Goal: Task Accomplishment & Management: Manage account settings

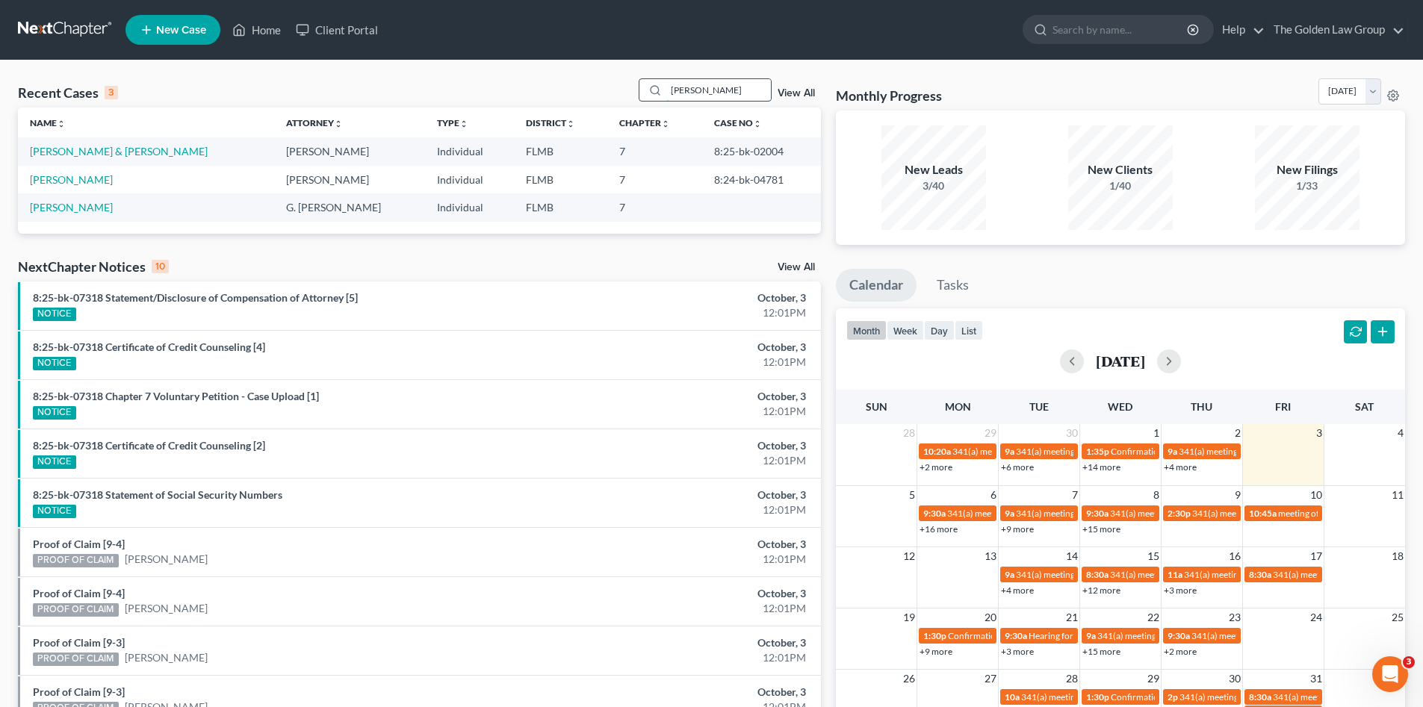
drag, startPoint x: 711, startPoint y: 88, endPoint x: 646, endPoint y: 90, distance: 65.0
click at [646, 88] on div "bryant" at bounding box center [705, 89] width 133 height 23
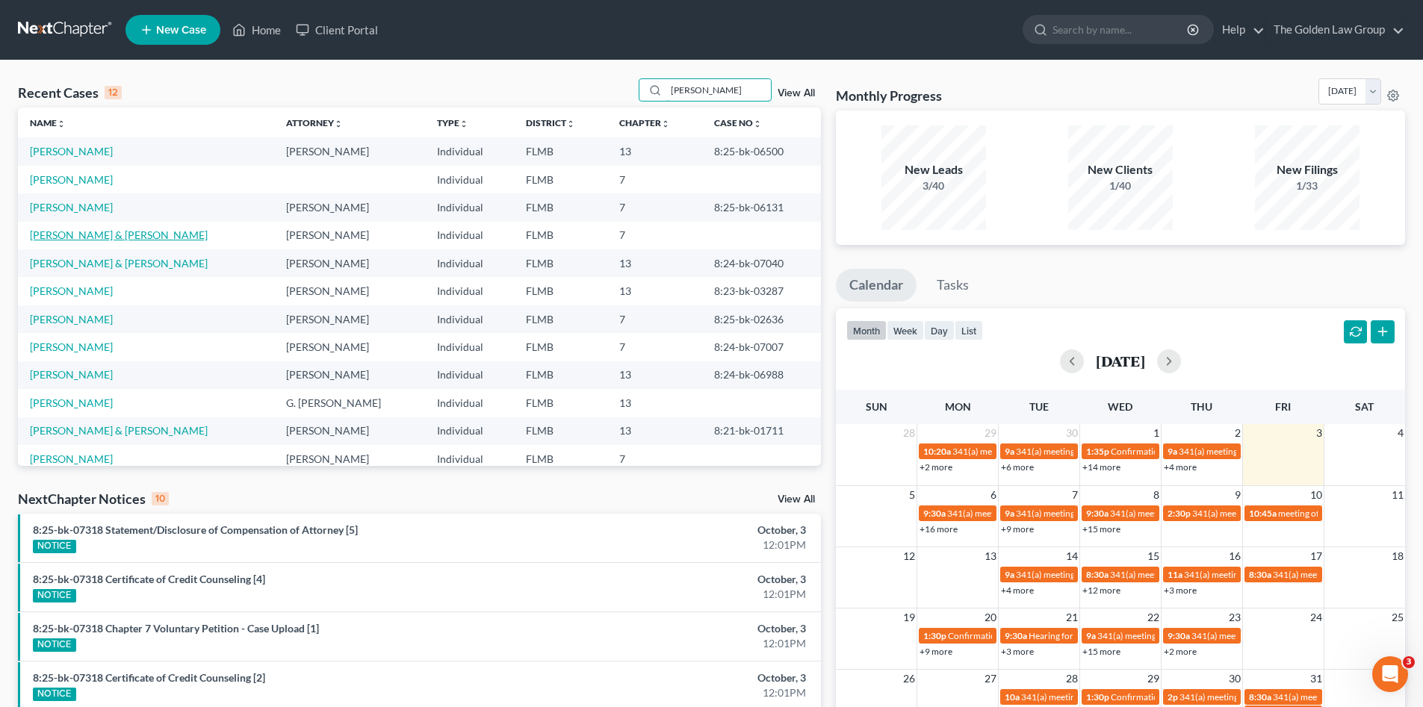
type input "davis"
click at [98, 236] on link "[PERSON_NAME] & [PERSON_NAME]" at bounding box center [119, 235] width 178 height 13
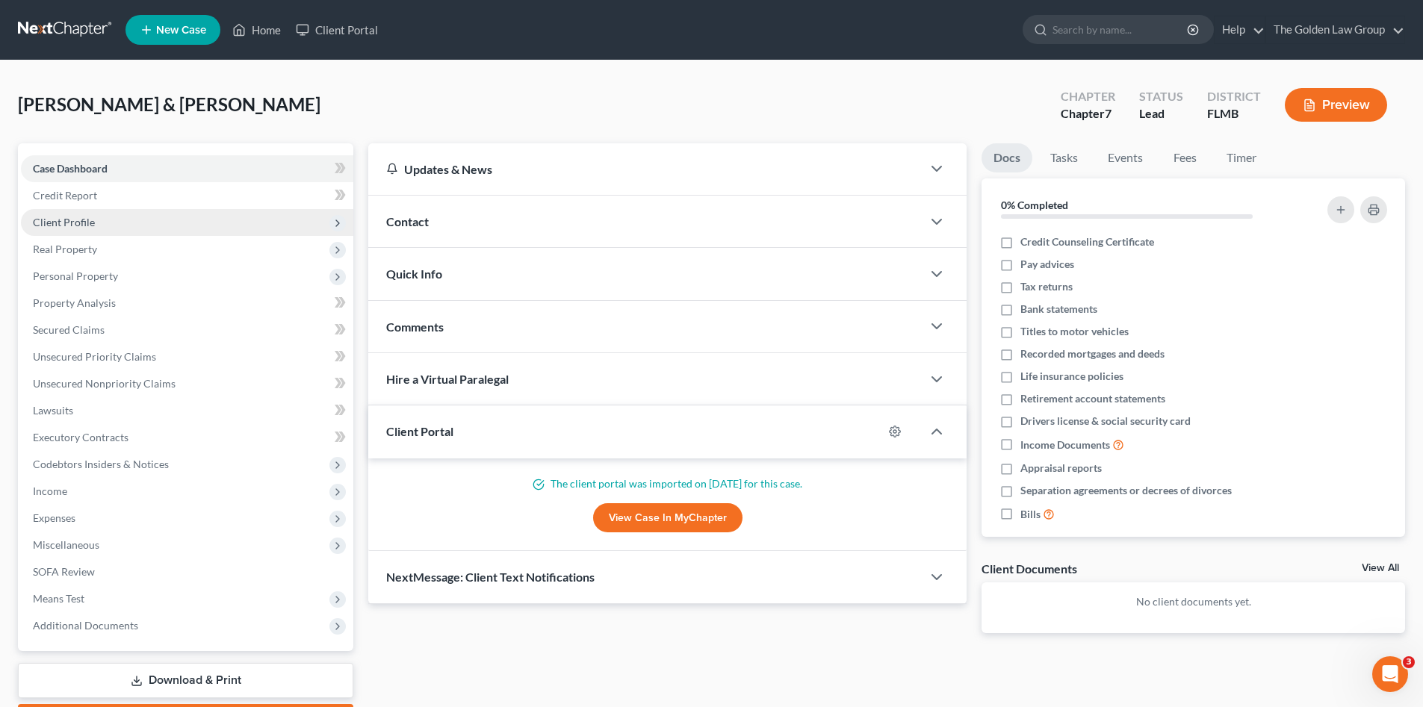
click at [89, 218] on span "Client Profile" at bounding box center [64, 222] width 62 height 13
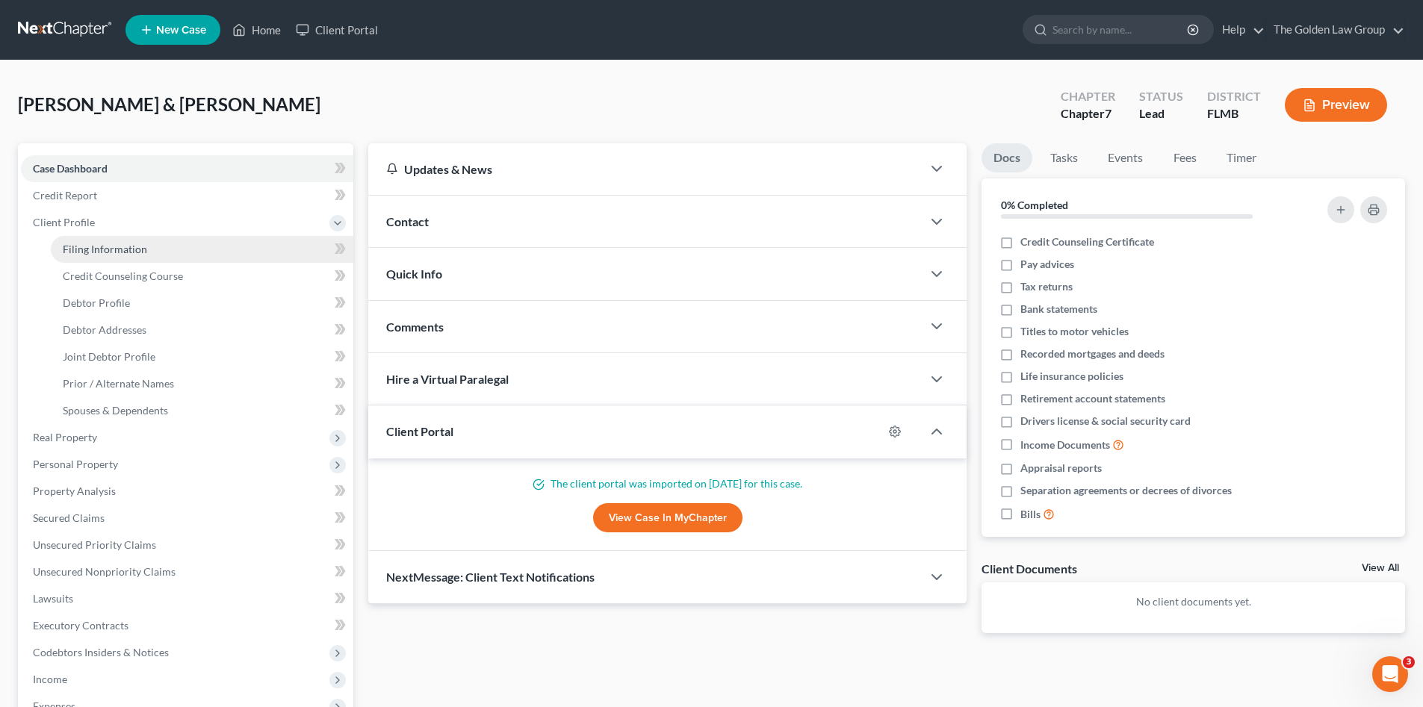
click at [103, 243] on span "Filing Information" at bounding box center [105, 249] width 84 height 13
select select "1"
select select "0"
select select "9"
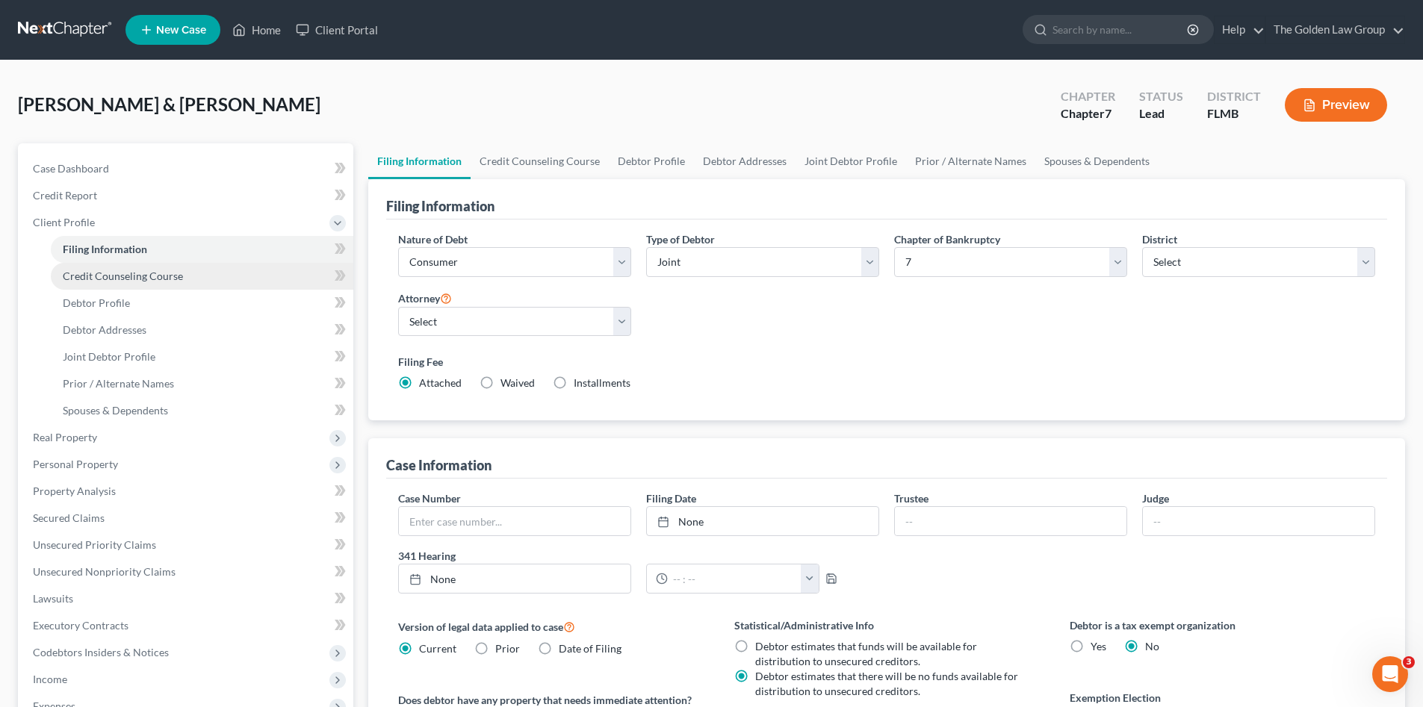
click at [151, 264] on link "Credit Counseling Course" at bounding box center [202, 276] width 302 height 27
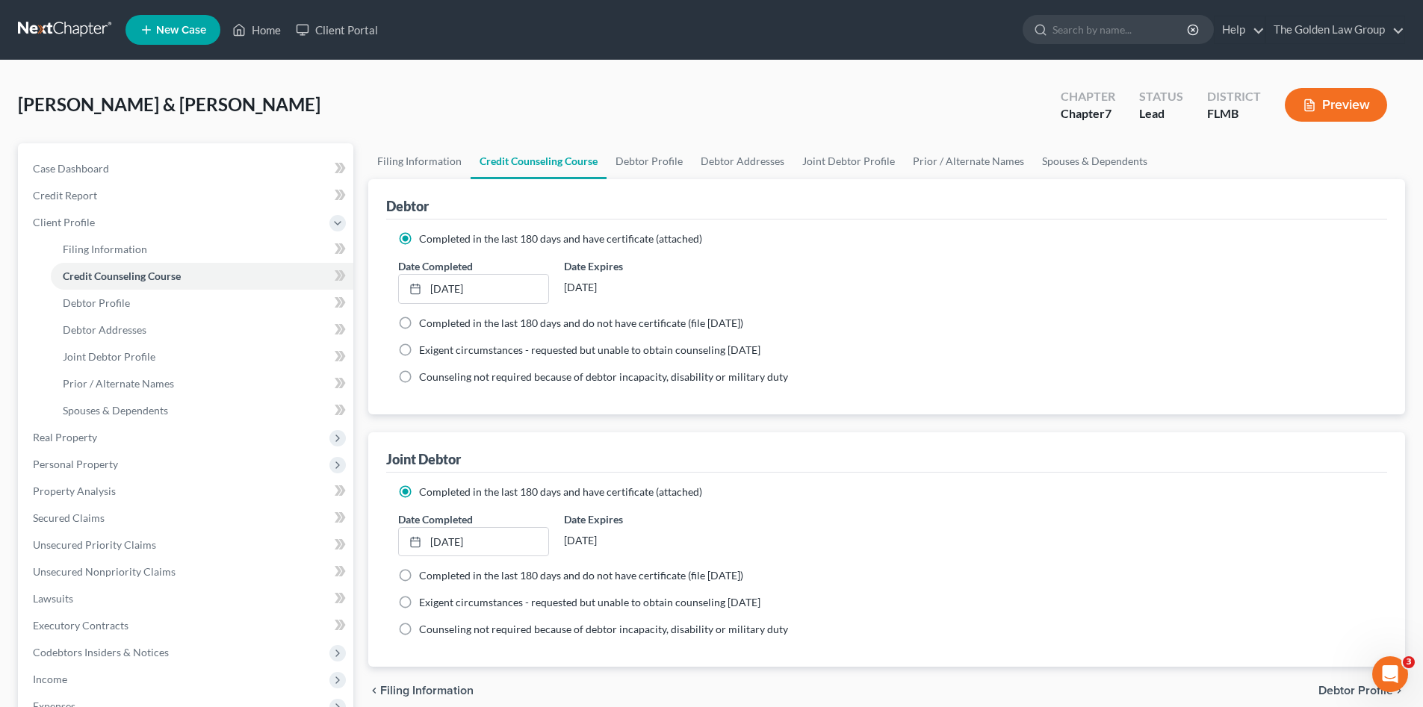
click at [289, 100] on div "Davis, Kenneth & Valerie Upgraded Chapter Chapter 7 Status Lead District FLMB P…" at bounding box center [711, 110] width 1387 height 65
click at [66, 21] on link at bounding box center [66, 29] width 96 height 27
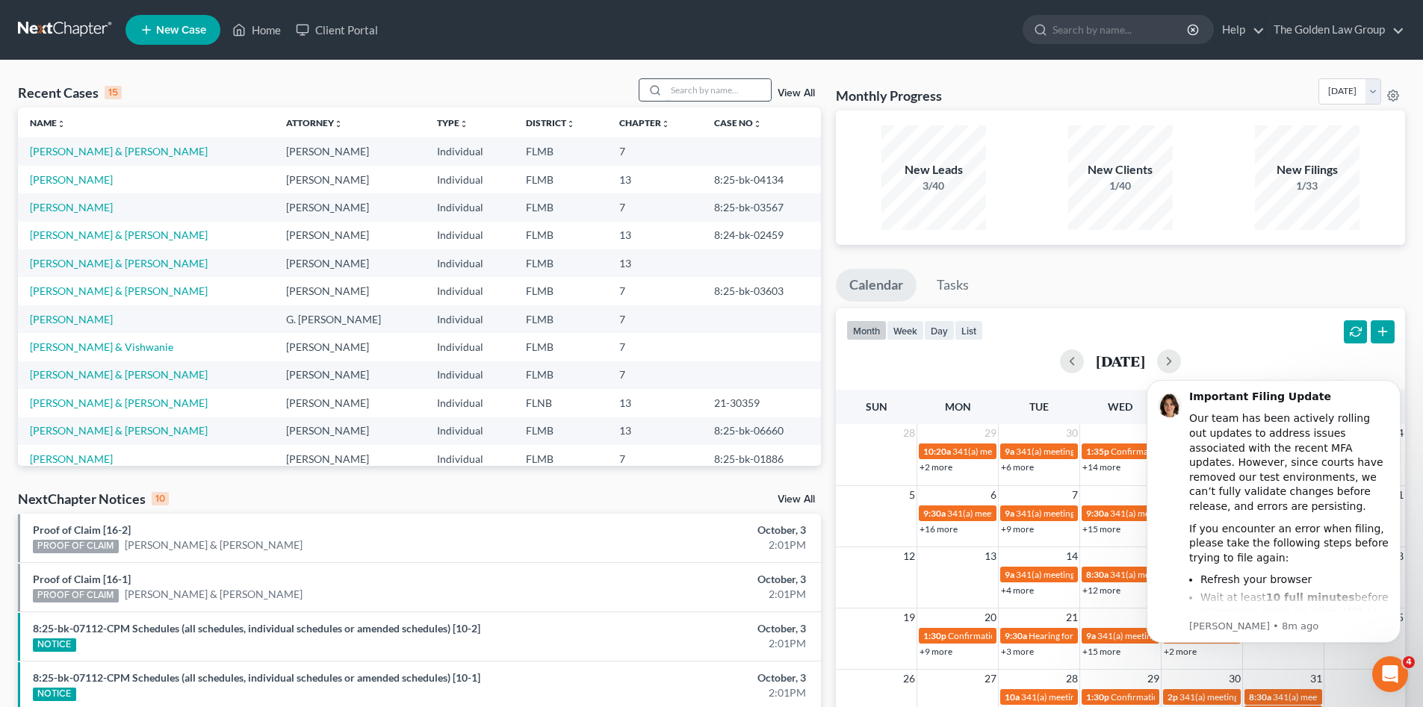
click at [675, 84] on input "search" at bounding box center [718, 90] width 105 height 22
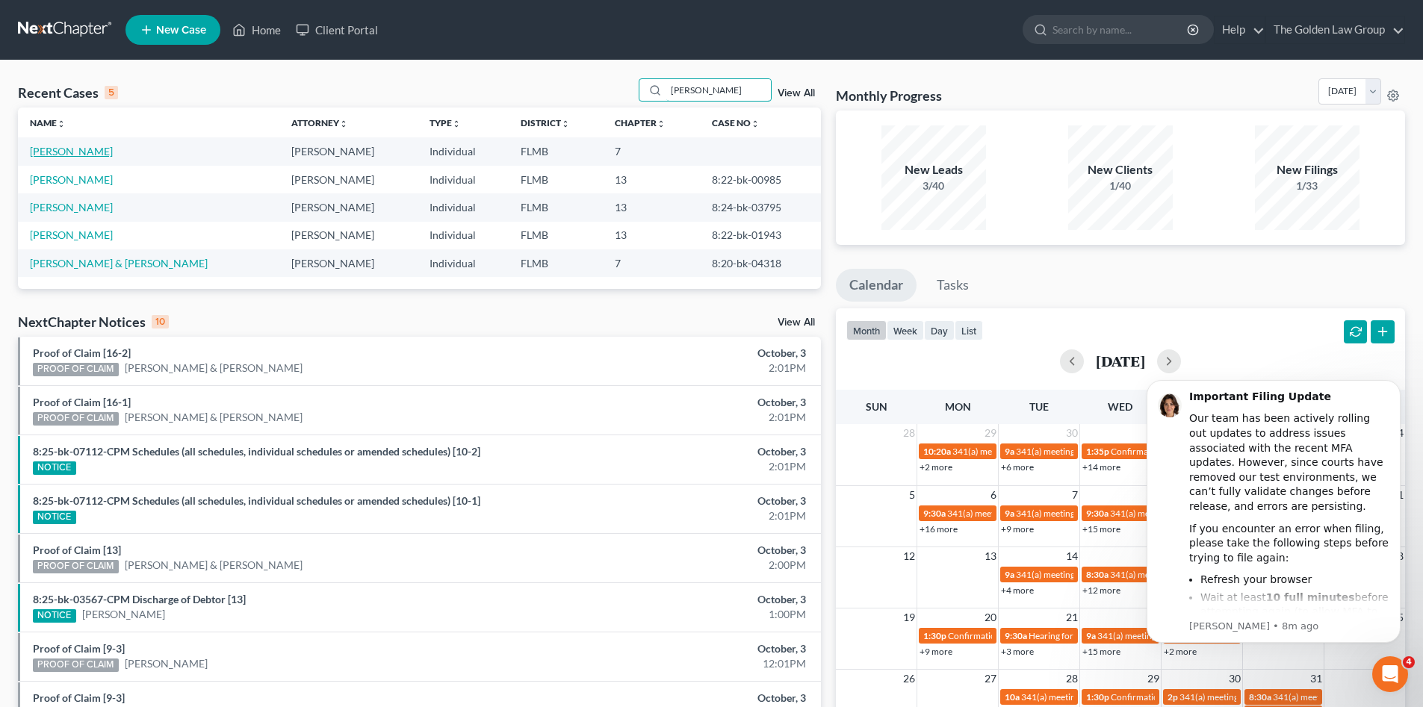
type input "[PERSON_NAME]"
click at [88, 152] on link "[PERSON_NAME]" at bounding box center [71, 151] width 83 height 13
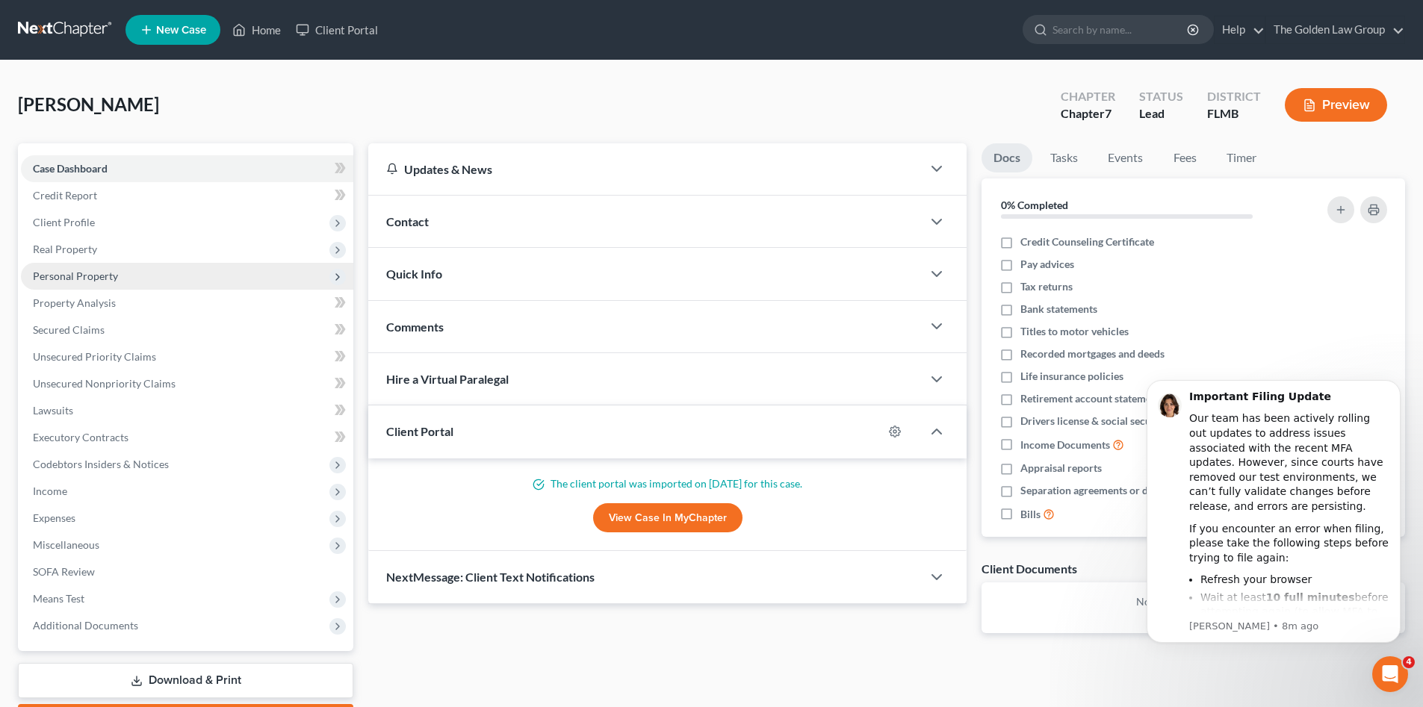
click at [96, 272] on span "Personal Property" at bounding box center [75, 276] width 85 height 13
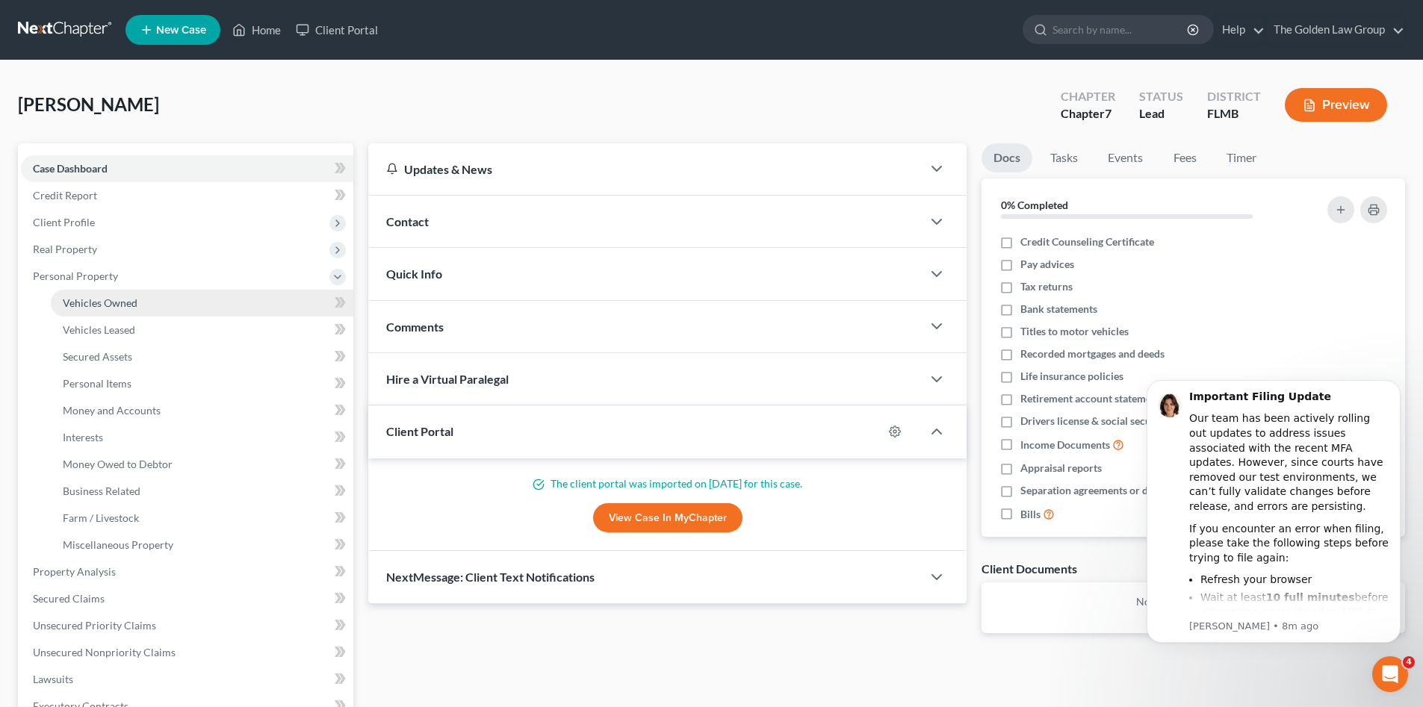
click at [110, 296] on span "Vehicles Owned" at bounding box center [100, 302] width 75 height 13
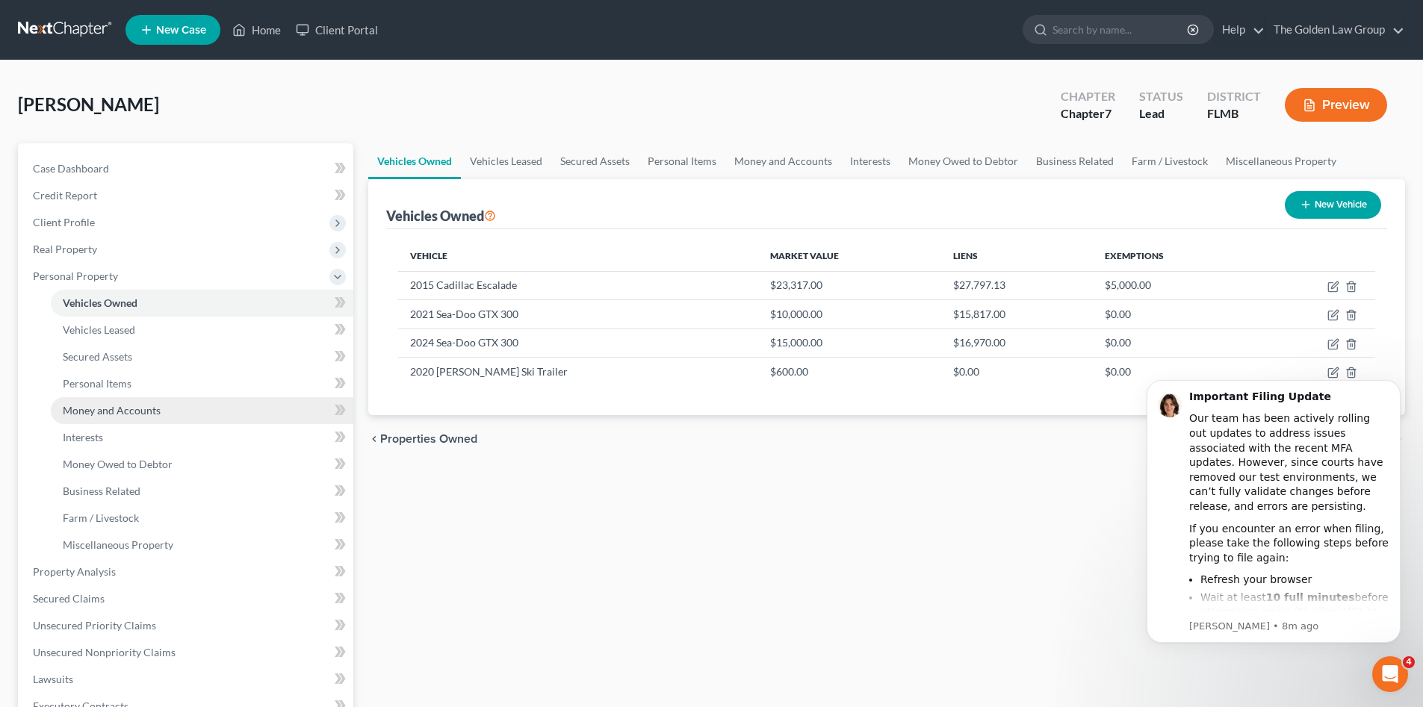
click at [128, 406] on span "Money and Accounts" at bounding box center [112, 410] width 98 height 13
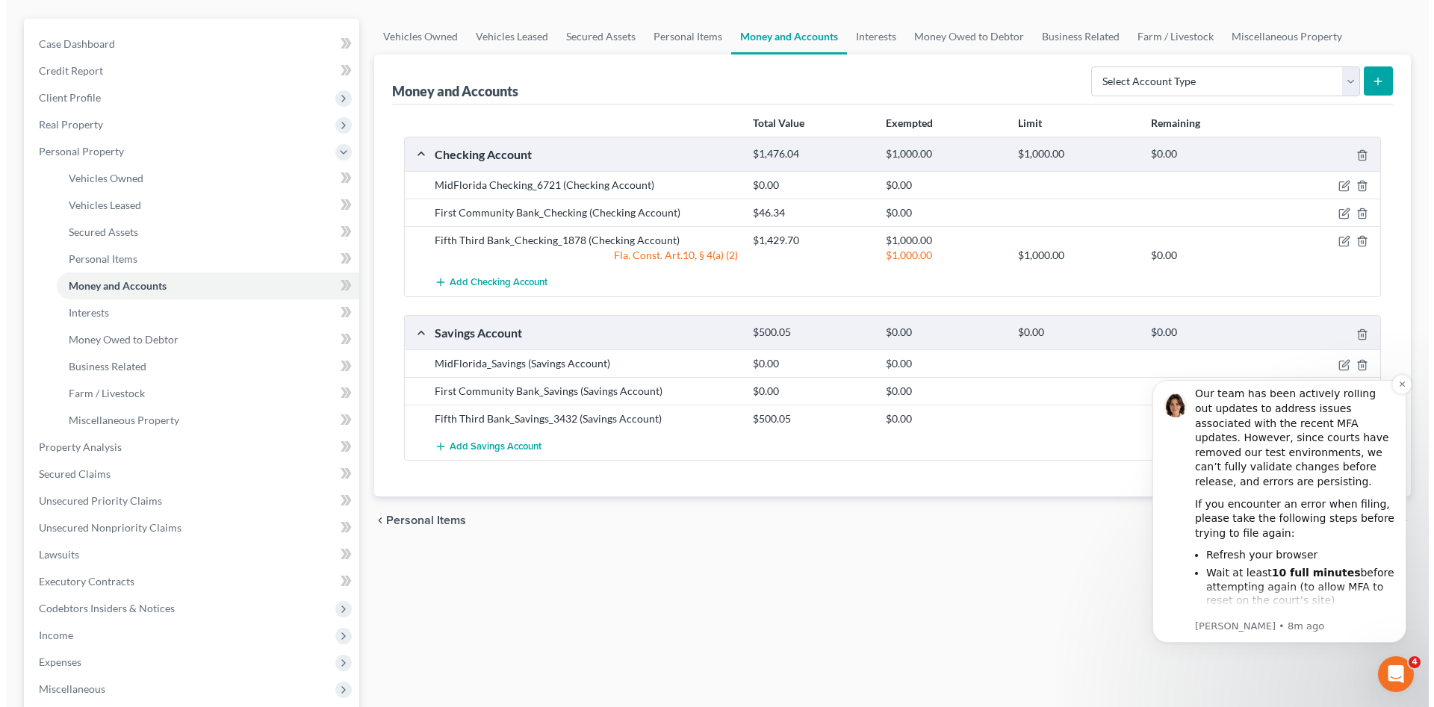
scroll to position [50, 0]
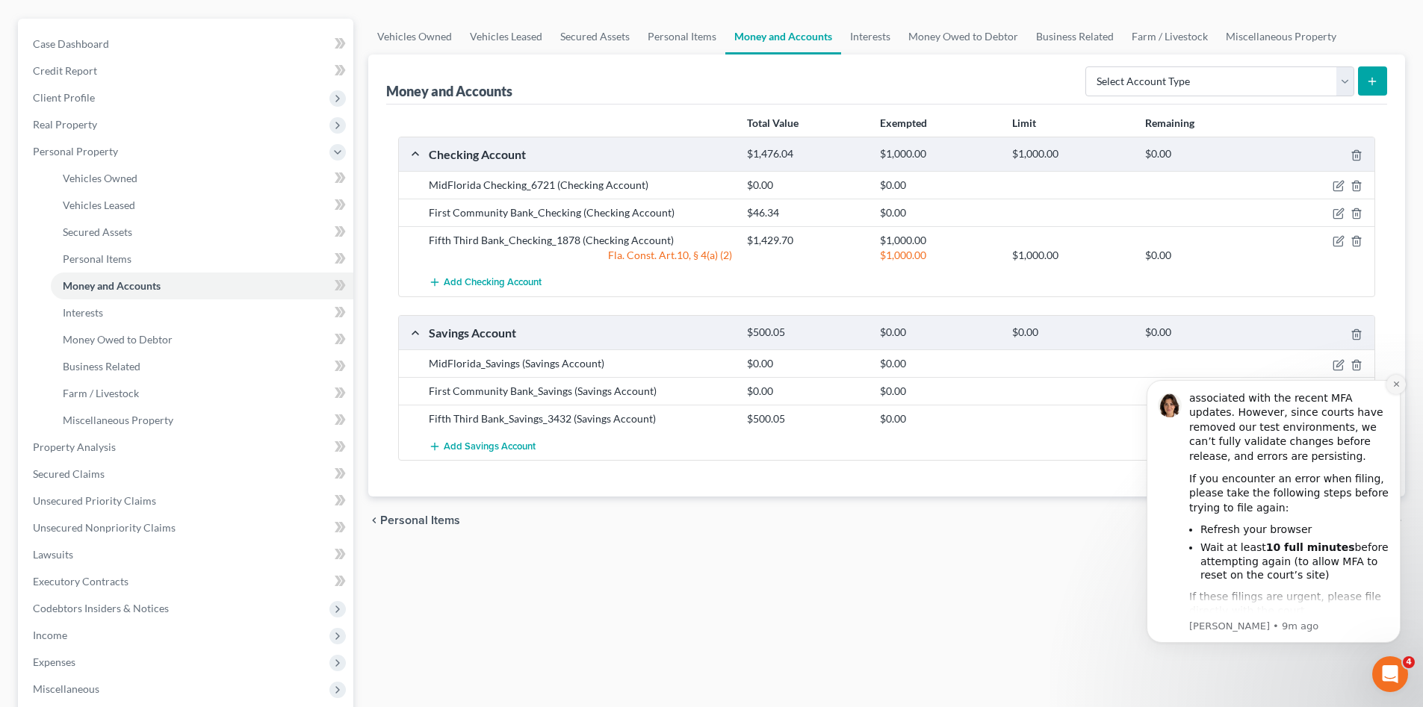
click at [1398, 382] on icon "Dismiss notification" at bounding box center [1396, 384] width 8 height 8
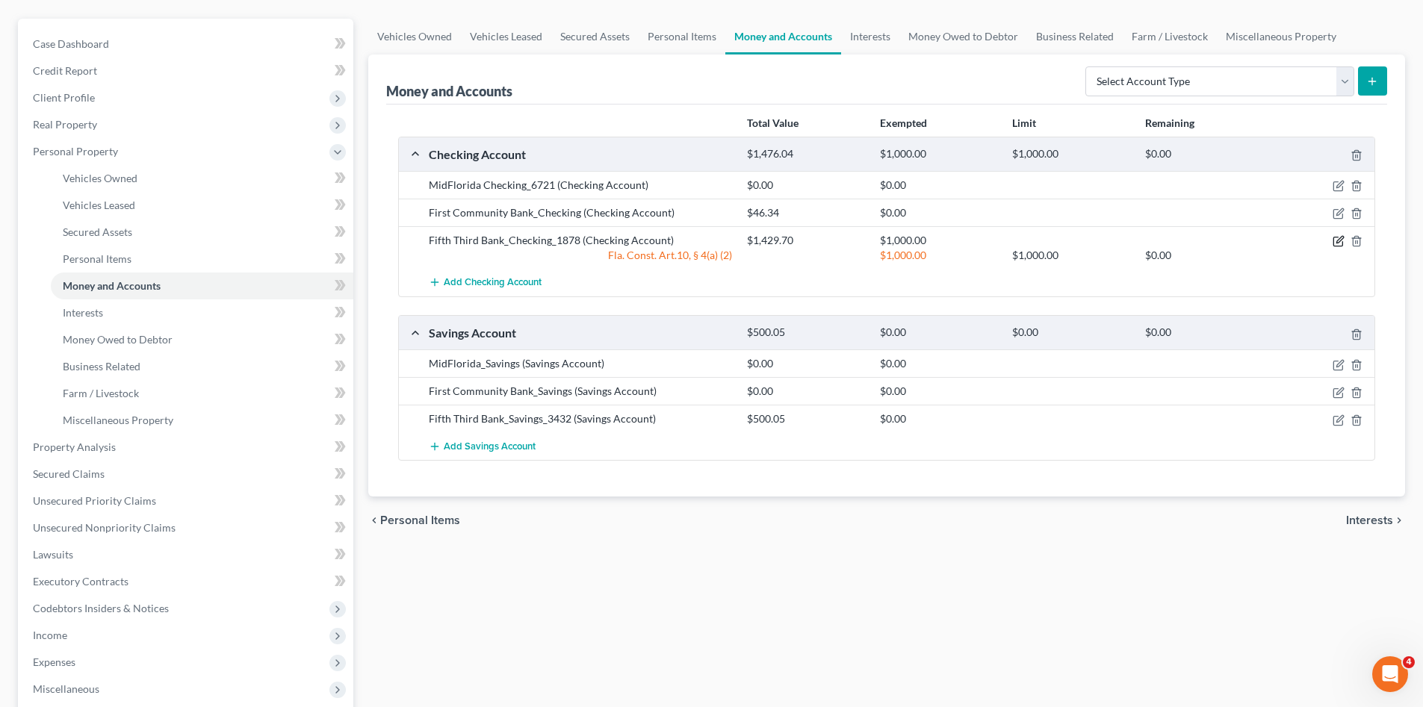
click at [1337, 240] on icon "button" at bounding box center [1338, 241] width 12 height 12
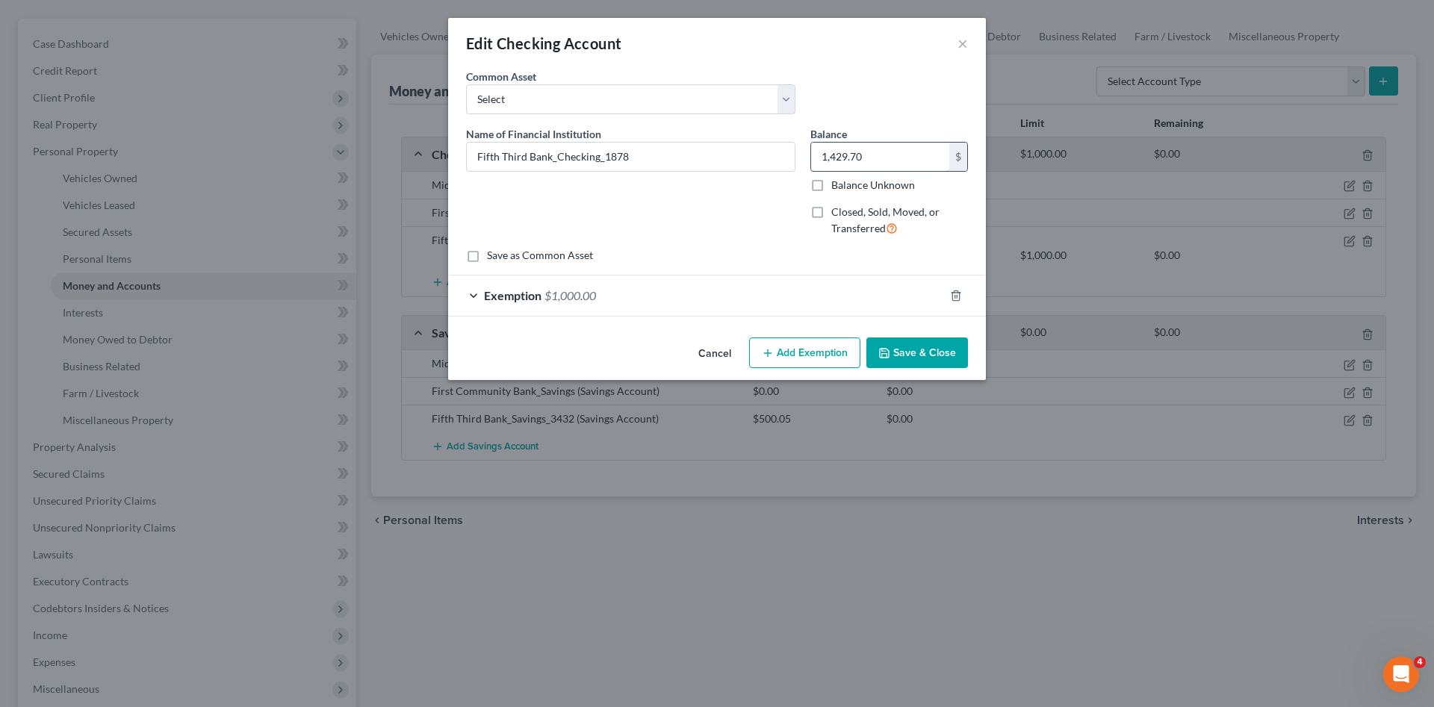
click at [879, 161] on input "1,429.70" at bounding box center [880, 157] width 138 height 28
type input "157.28"
click at [823, 302] on div "Exemption $1,000.00" at bounding box center [696, 296] width 496 height 40
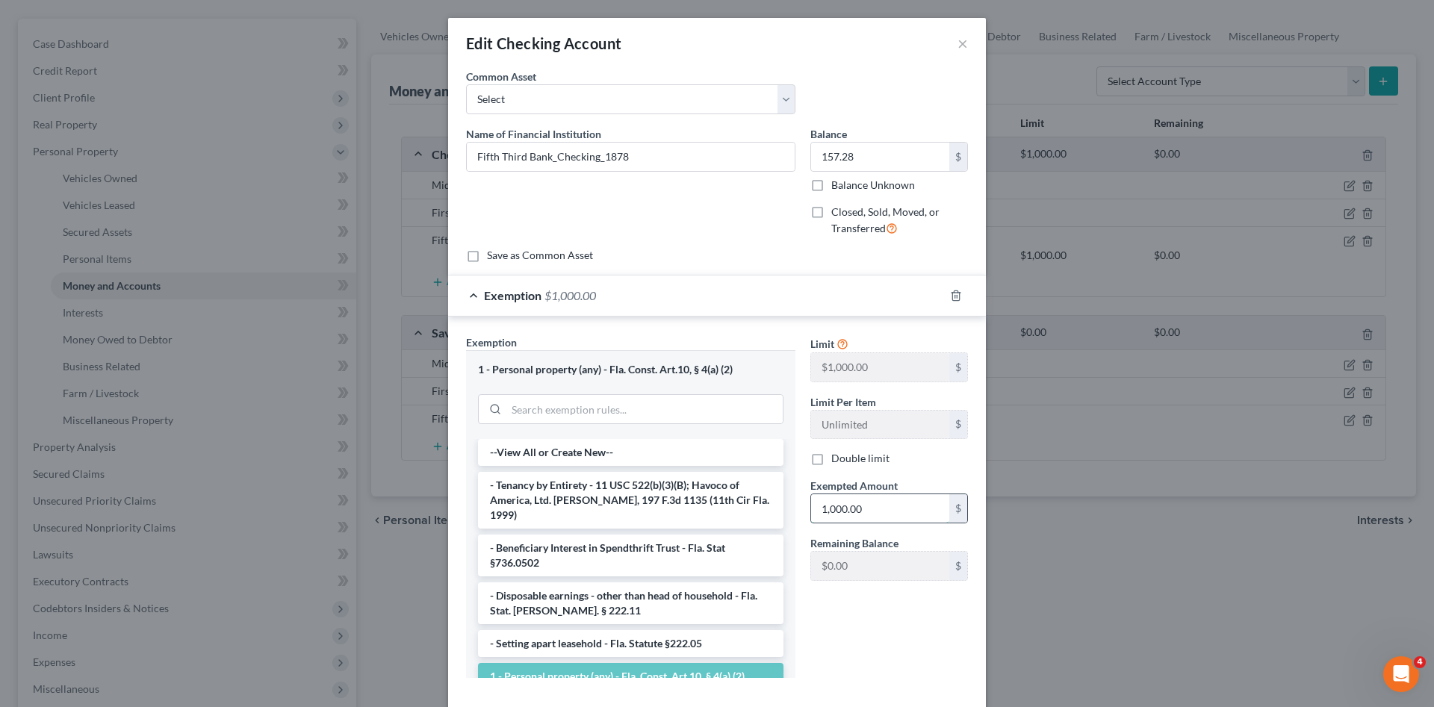
click at [878, 497] on input "1,000.00" at bounding box center [880, 508] width 138 height 28
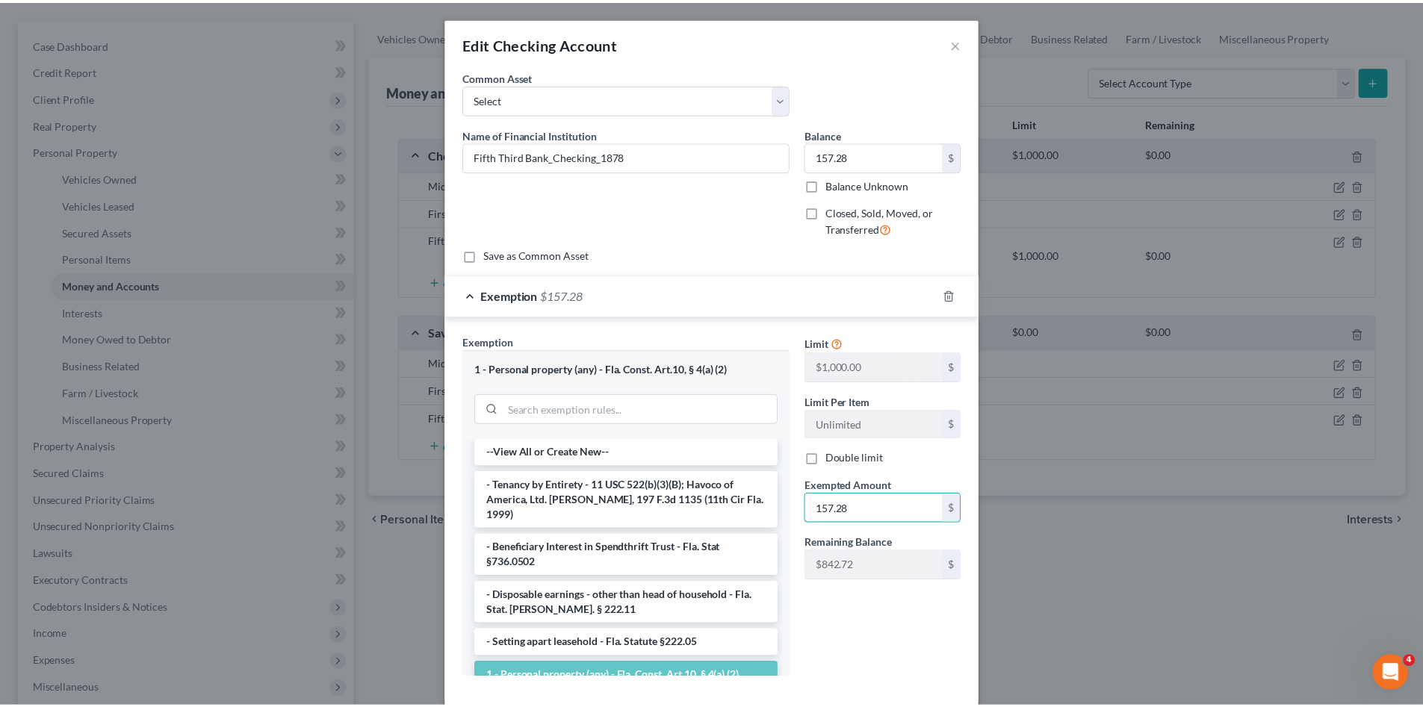
scroll to position [78, 0]
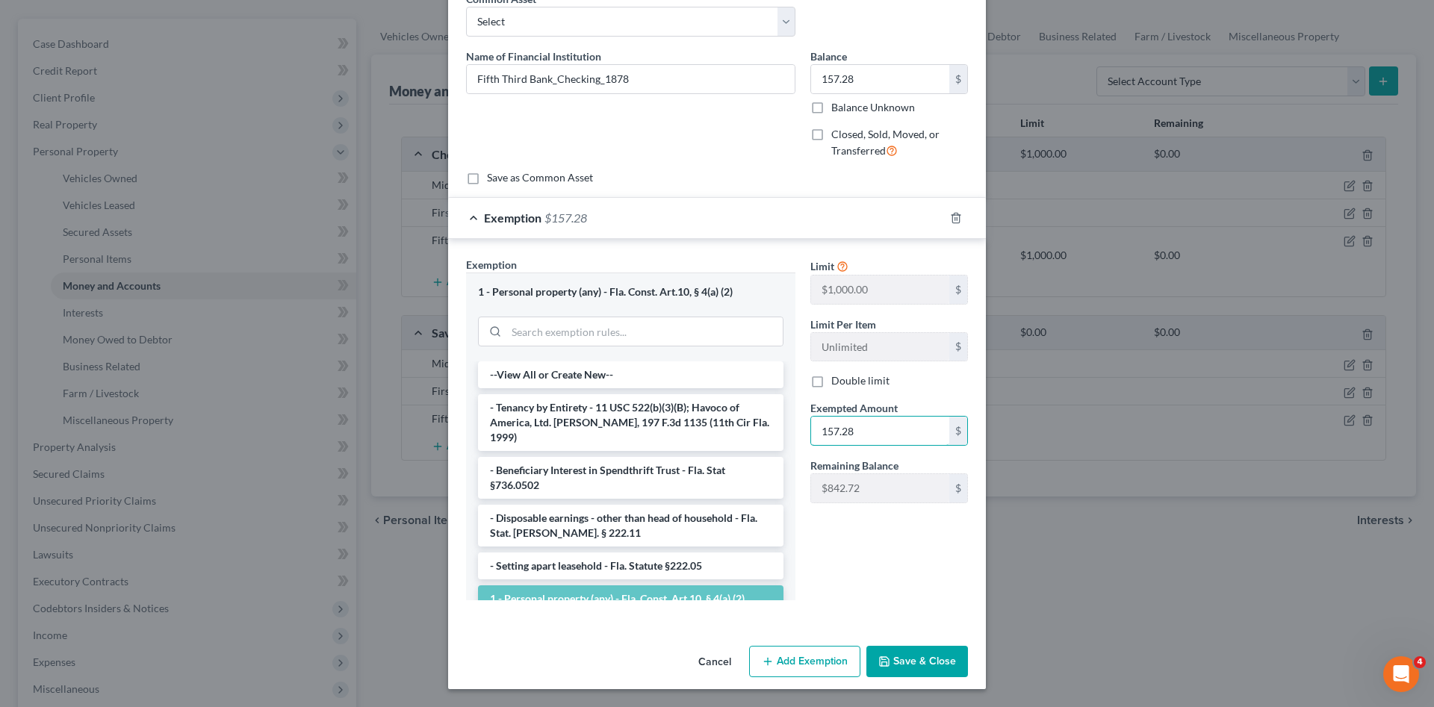
type input "157.28"
click at [919, 656] on button "Save & Close" at bounding box center [917, 661] width 102 height 31
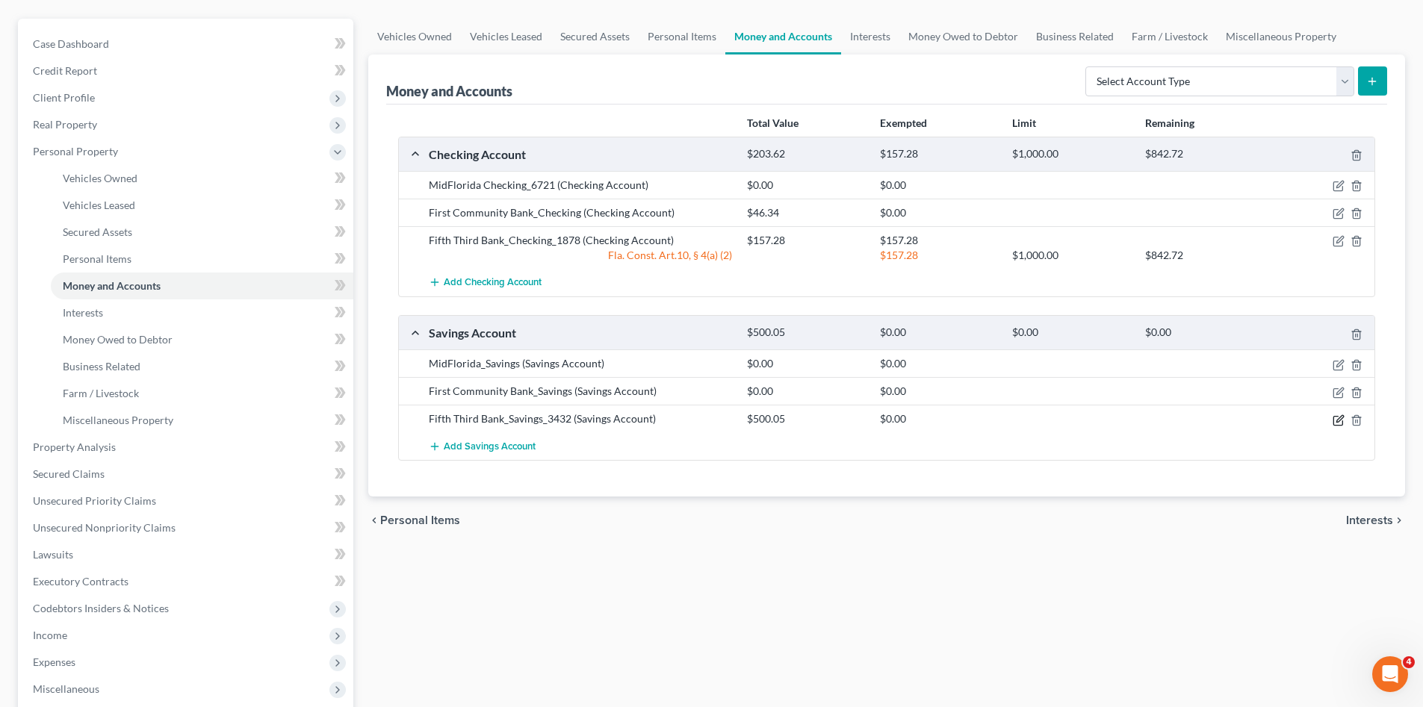
click at [1338, 422] on icon "button" at bounding box center [1339, 418] width 7 height 7
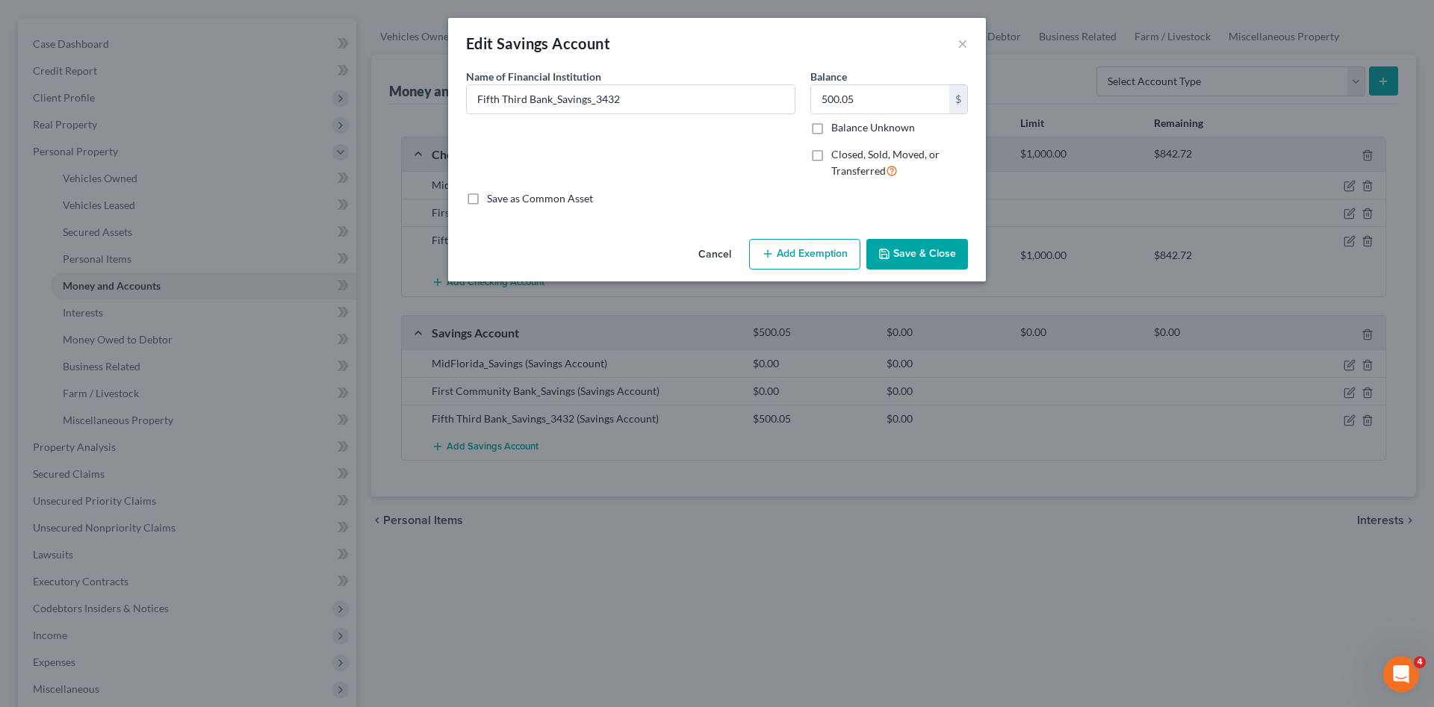
click at [809, 251] on button "Add Exemption" at bounding box center [804, 254] width 111 height 31
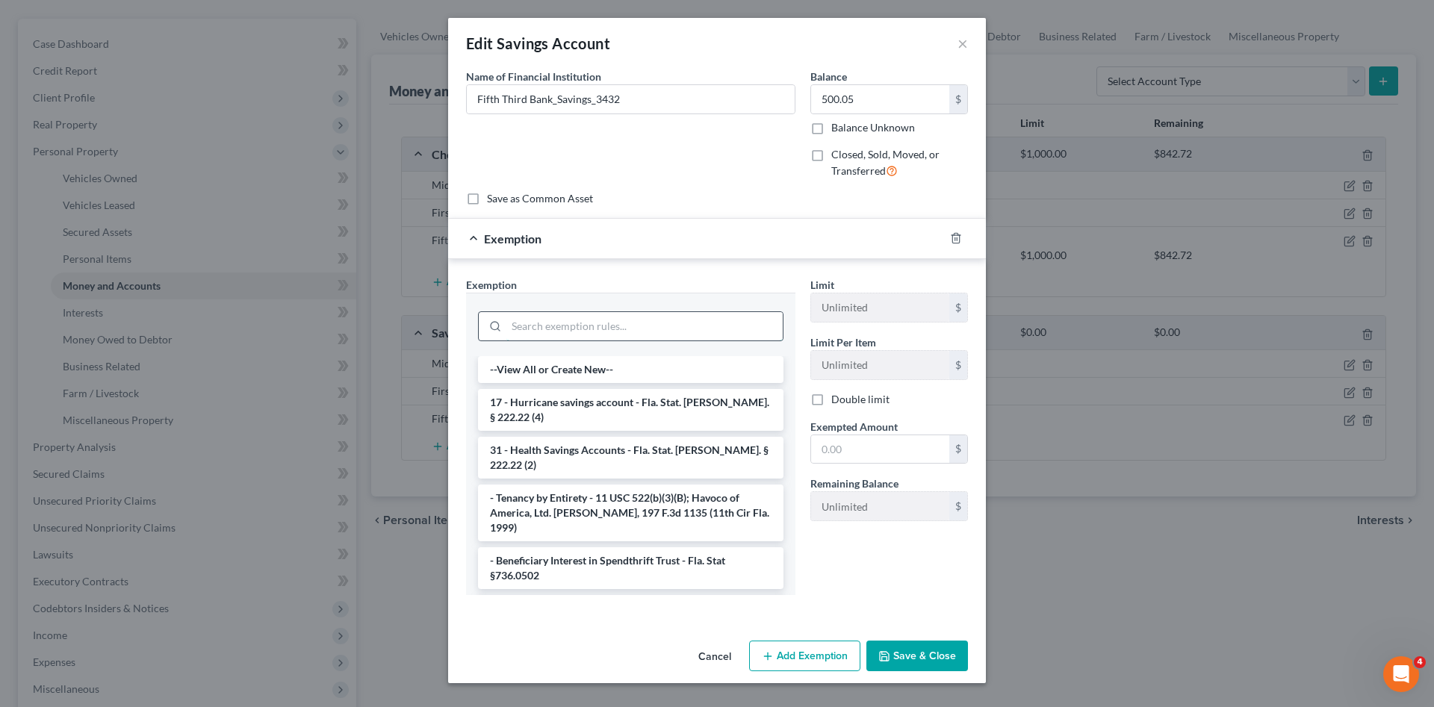
click at [701, 335] on input "search" at bounding box center [644, 326] width 276 height 28
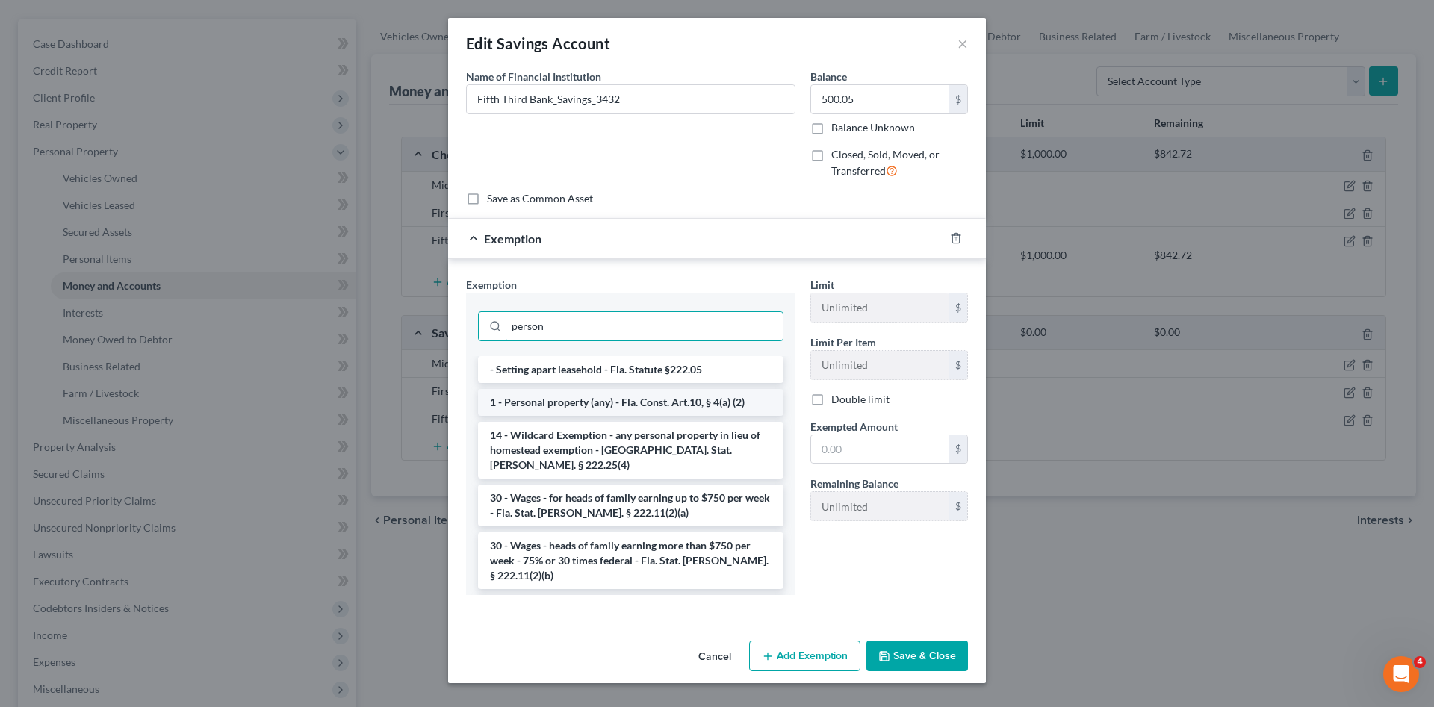
type input "person"
drag, startPoint x: 704, startPoint y: 406, endPoint x: 741, endPoint y: 406, distance: 36.6
click at [706, 406] on li "1 - Personal property (any) - Fla. Const. Art.10, § 4(a) (2)" at bounding box center [630, 402] width 305 height 27
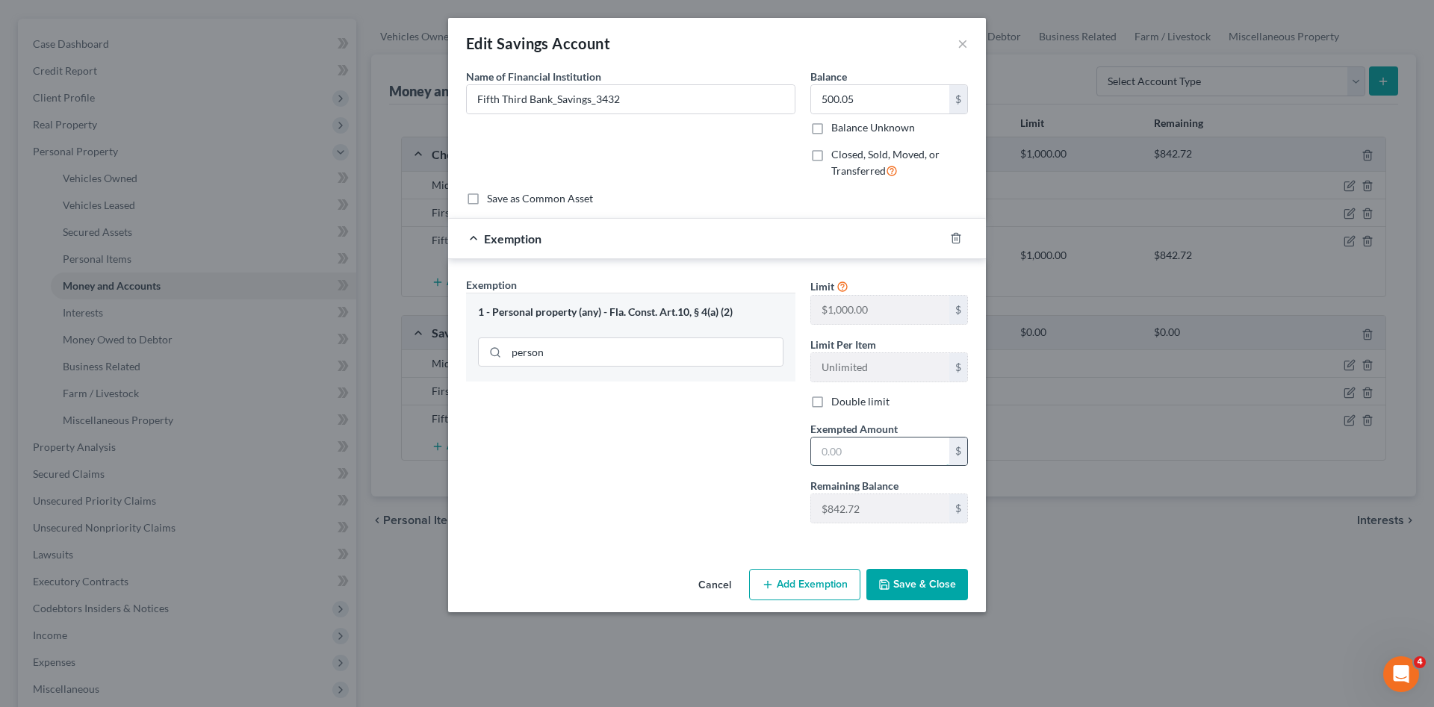
click at [864, 444] on input "text" at bounding box center [880, 452] width 138 height 28
type input "500.05"
click at [925, 572] on button "Save & Close" at bounding box center [917, 584] width 102 height 31
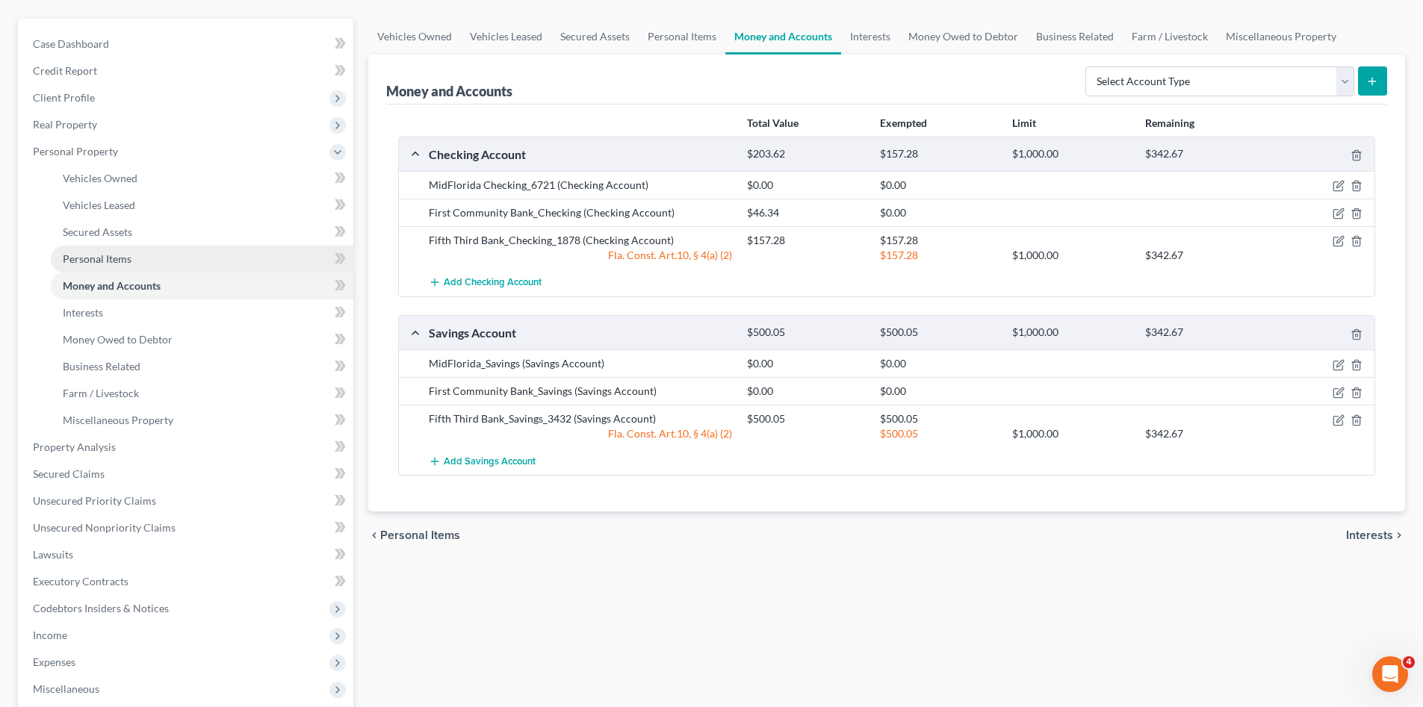
click at [118, 262] on span "Personal Items" at bounding box center [97, 258] width 69 height 13
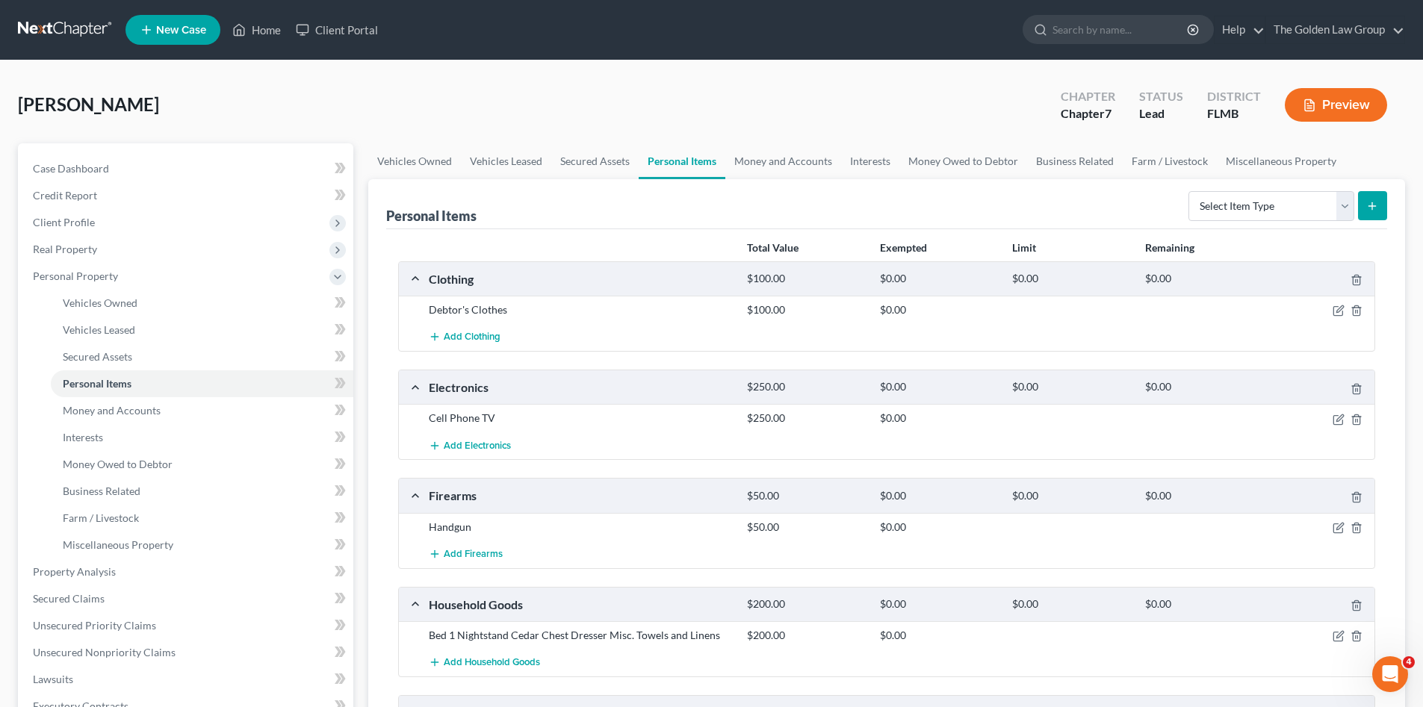
scroll to position [125, 0]
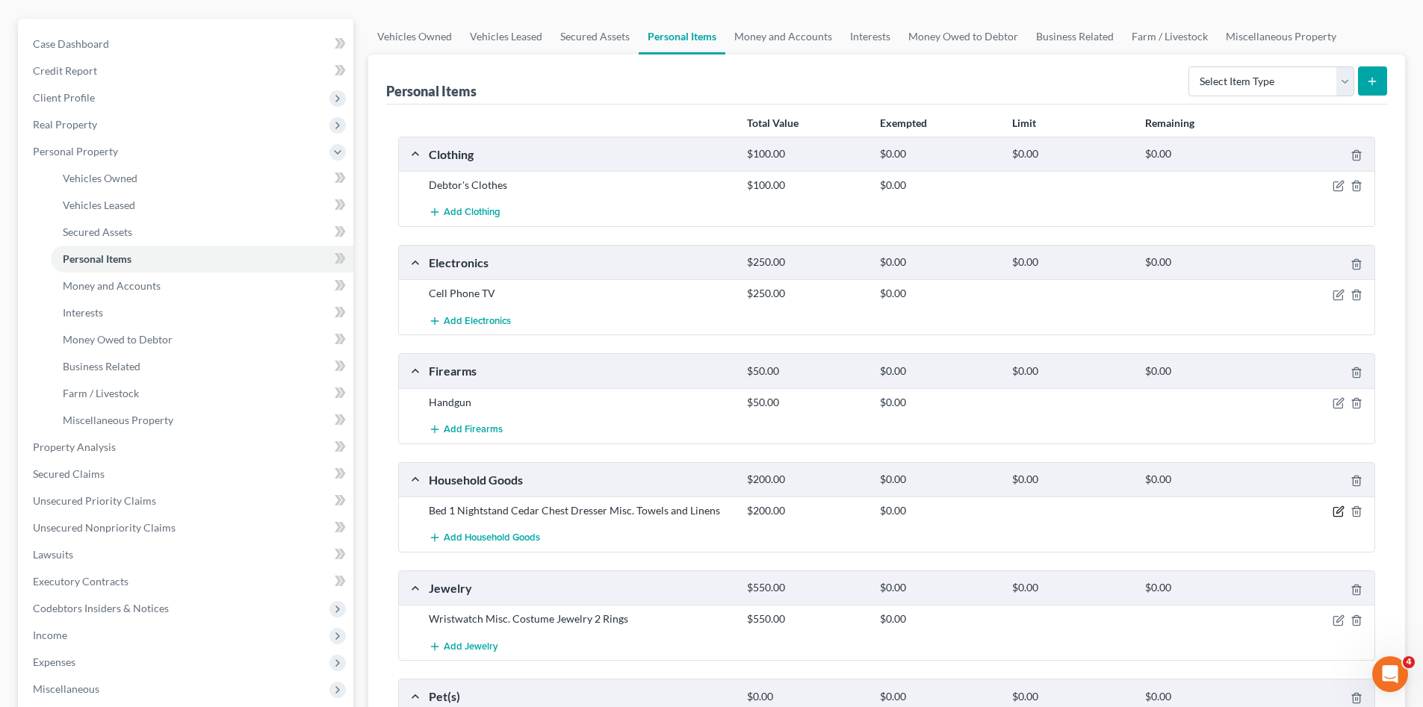
click at [1341, 508] on icon "button" at bounding box center [1338, 512] width 12 height 12
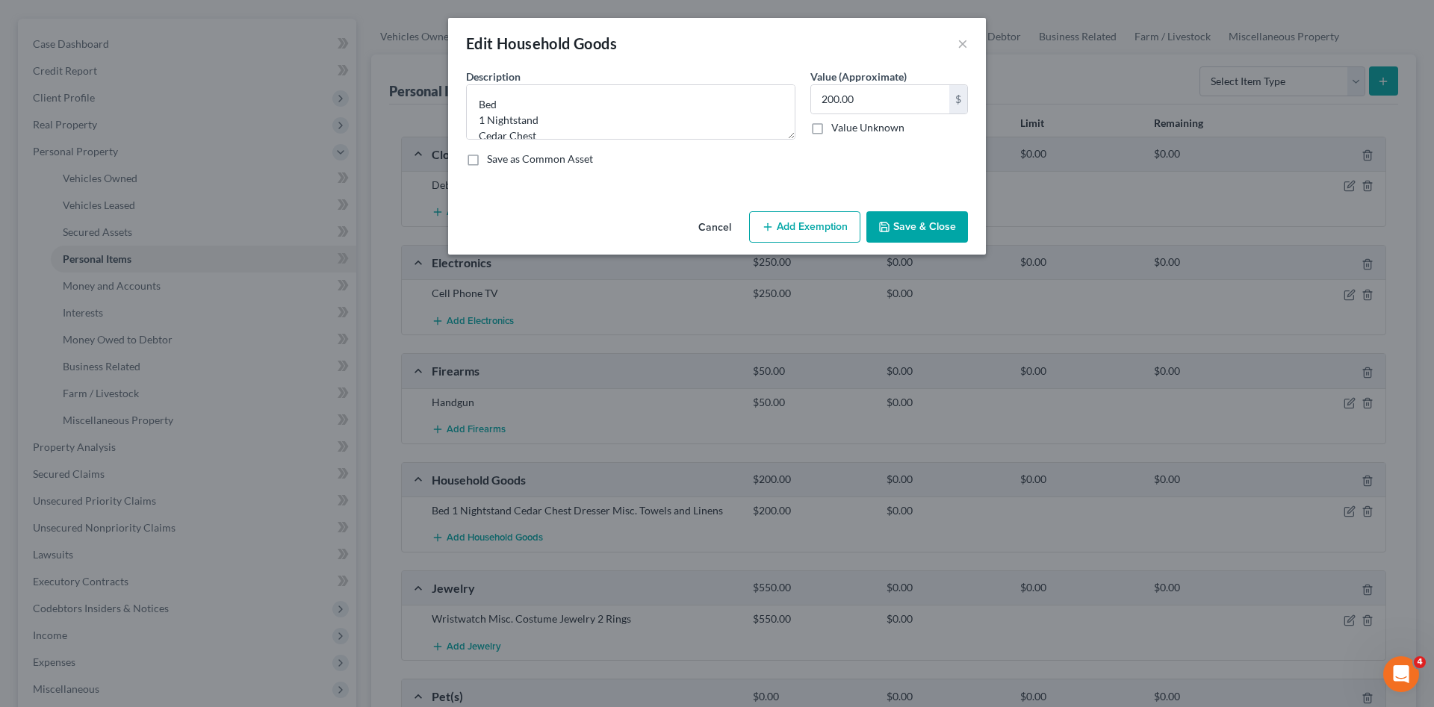
click at [840, 224] on button "Add Exemption" at bounding box center [804, 226] width 111 height 31
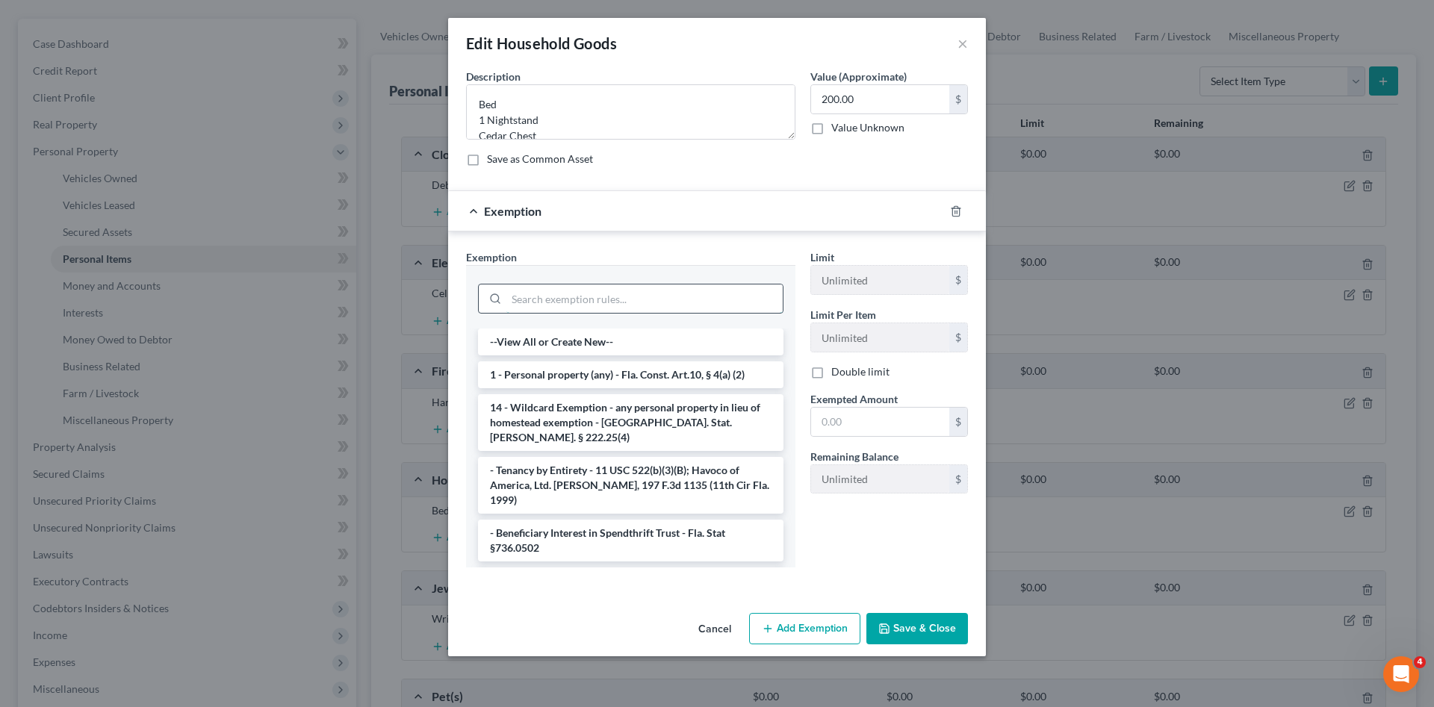
drag, startPoint x: 742, startPoint y: 302, endPoint x: 736, endPoint y: 297, distance: 8.1
click at [738, 300] on input "search" at bounding box center [644, 299] width 276 height 28
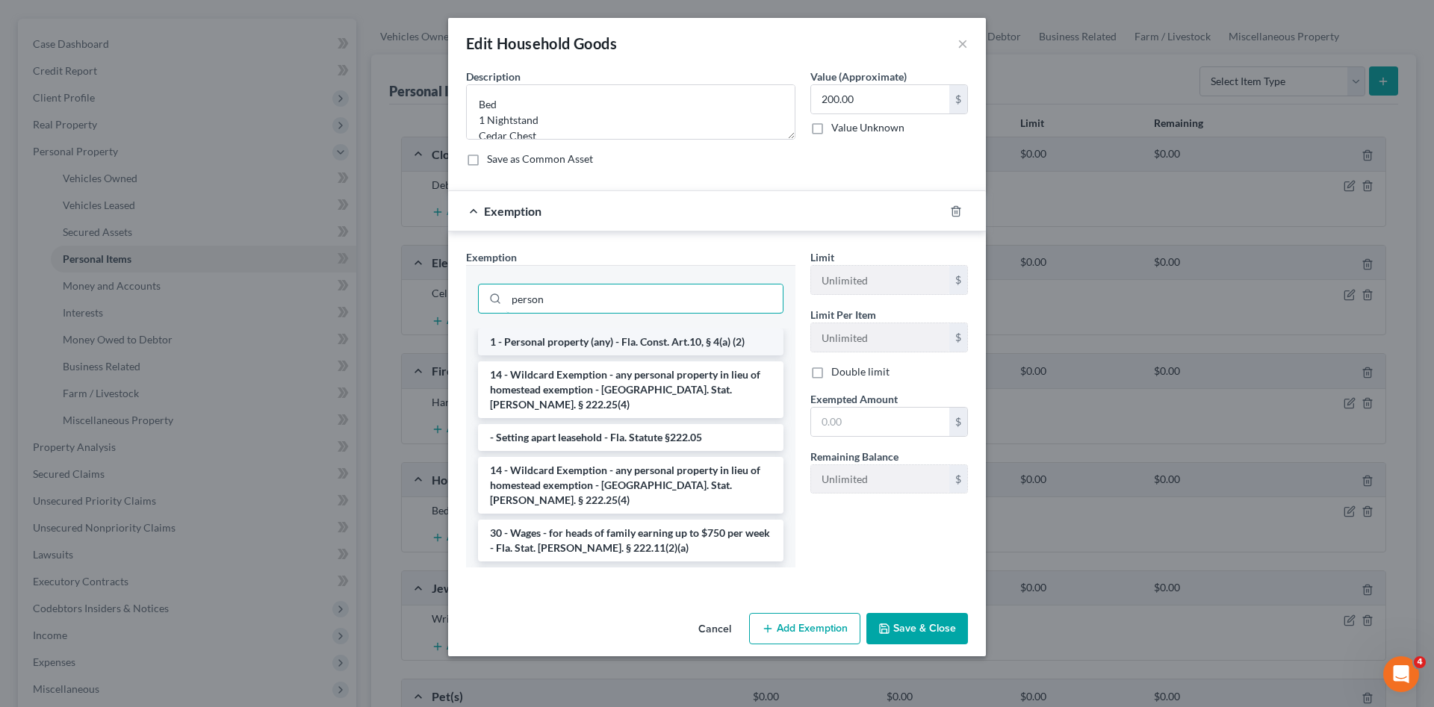
type input "person"
click at [715, 343] on li "1 - Personal property (any) - Fla. Const. Art.10, § 4(a) (2)" at bounding box center [630, 342] width 305 height 27
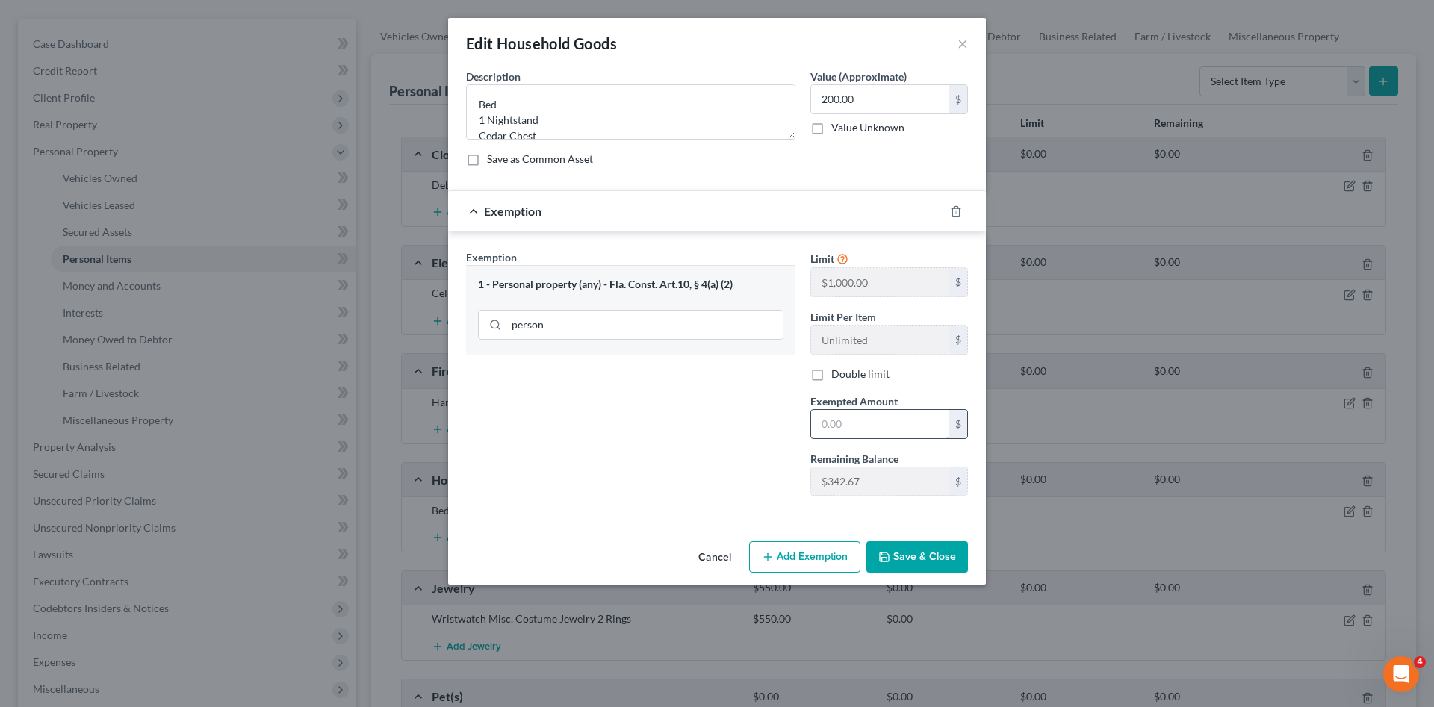
click at [854, 417] on input "text" at bounding box center [880, 424] width 138 height 28
type input "200.00"
click at [903, 568] on button "Save & Close" at bounding box center [917, 556] width 102 height 31
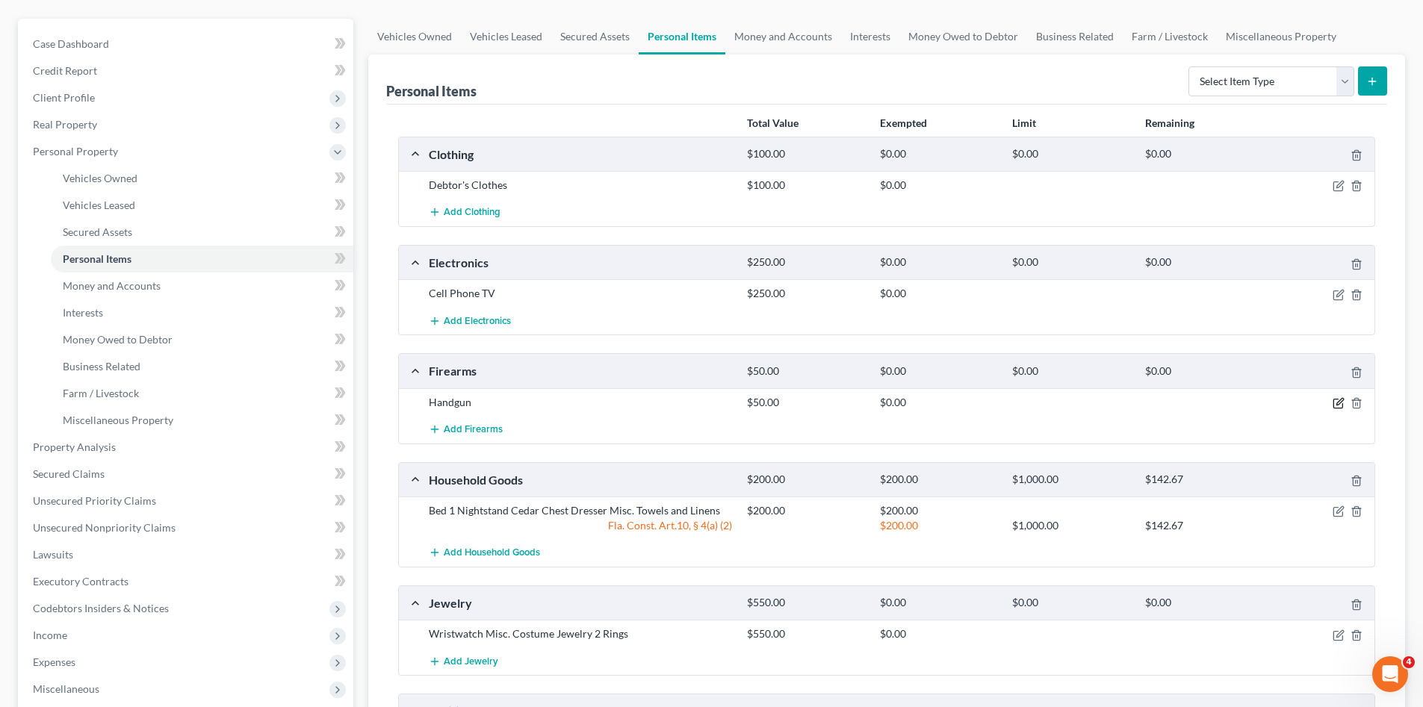
click at [1335, 403] on icon "button" at bounding box center [1338, 403] width 12 height 12
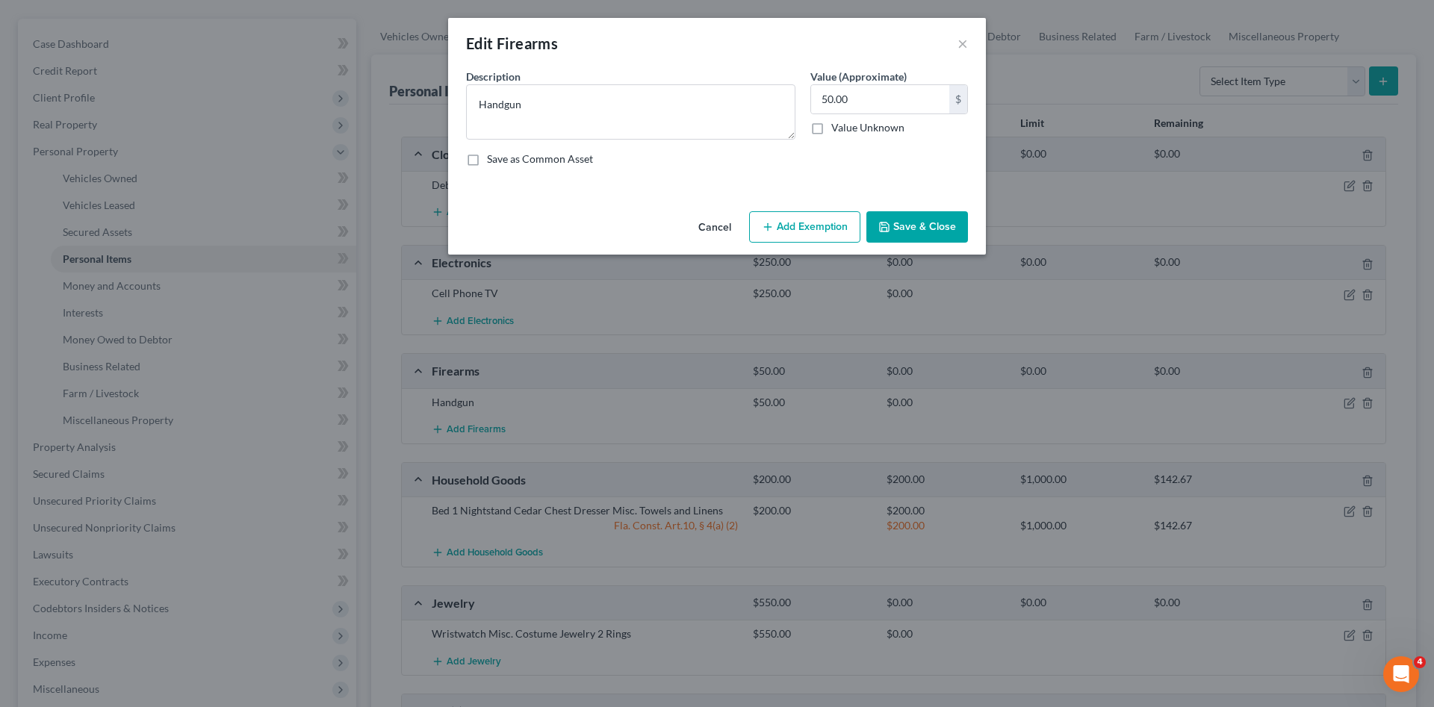
click at [831, 223] on button "Add Exemption" at bounding box center [804, 226] width 111 height 31
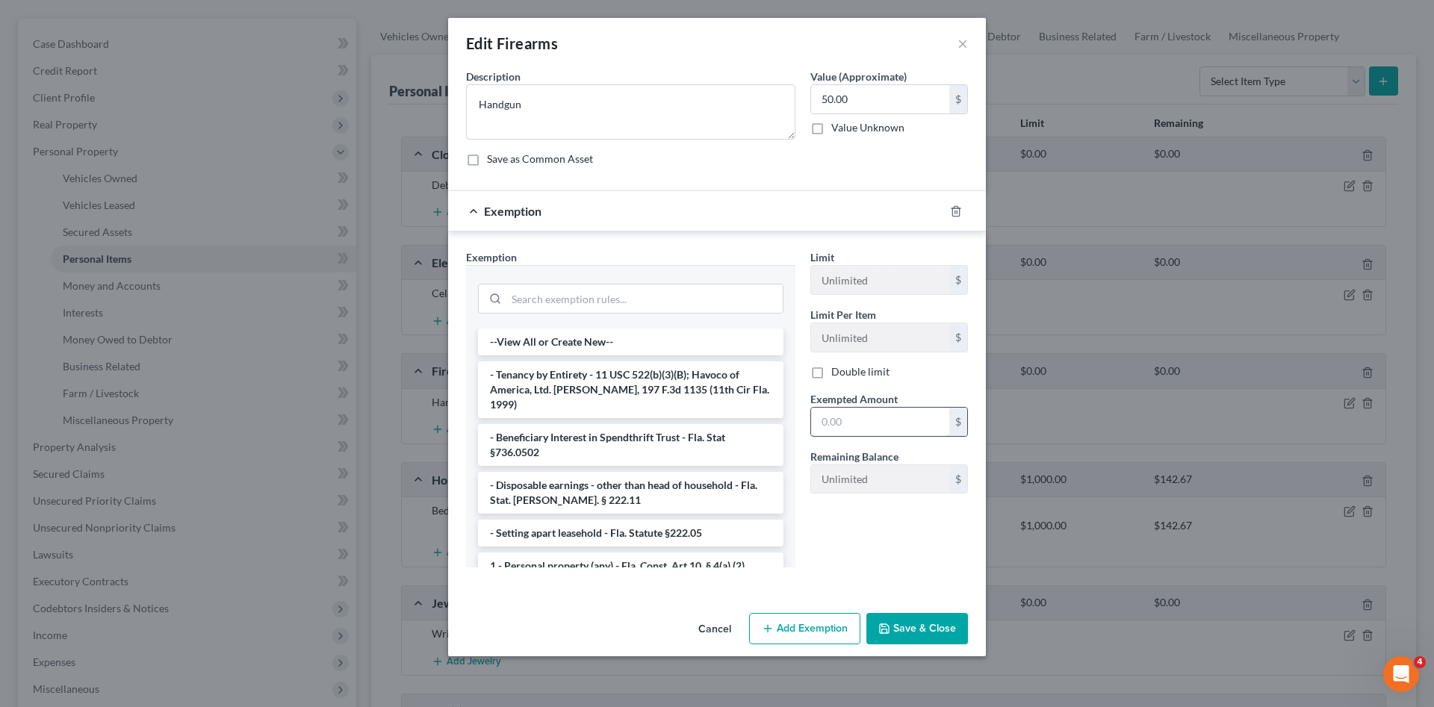
click at [860, 426] on input "text" at bounding box center [880, 422] width 138 height 28
drag, startPoint x: 860, startPoint y: 426, endPoint x: 801, endPoint y: 391, distance: 68.7
type input "0"
drag, startPoint x: 801, startPoint y: 391, endPoint x: 644, endPoint y: 306, distance: 178.8
click at [644, 306] on input "search" at bounding box center [644, 299] width 276 height 28
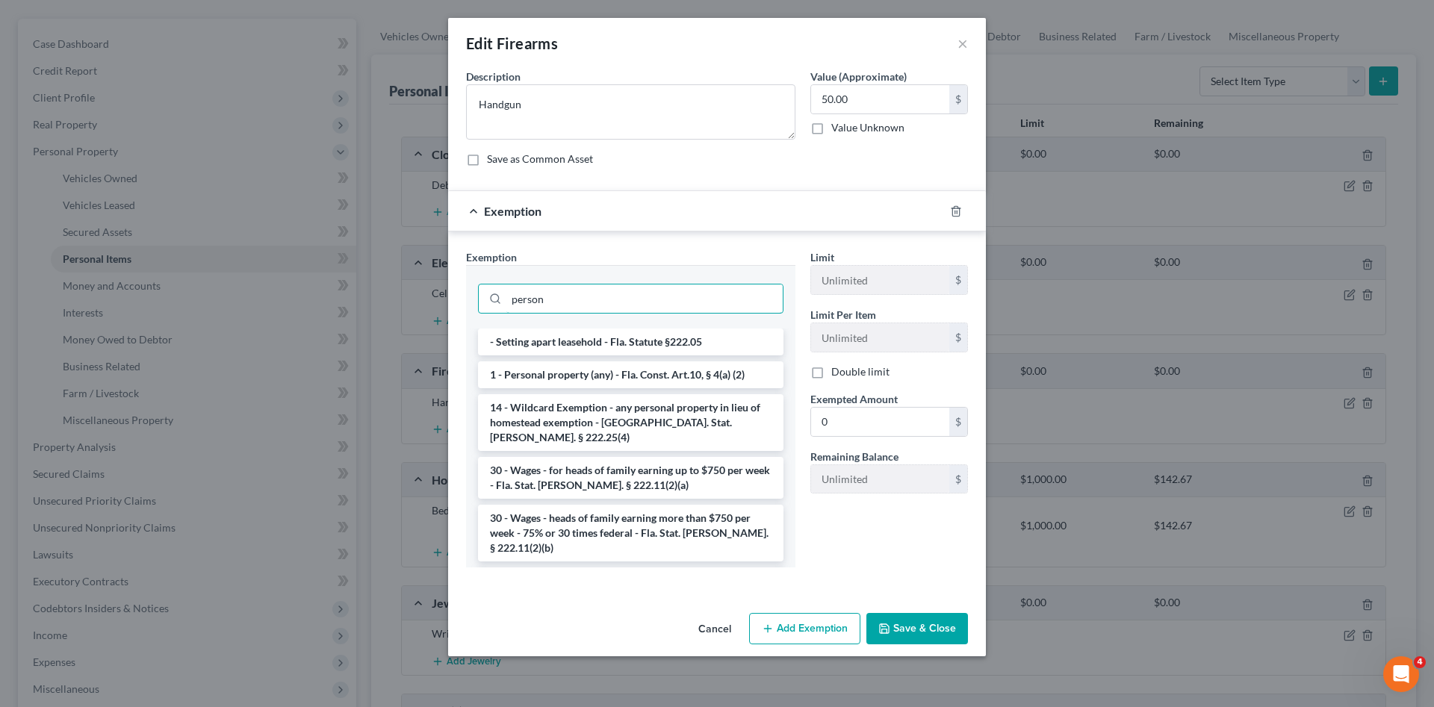
type input "person"
click at [645, 373] on li "1 - Personal property (any) - Fla. Const. Art.10, § 4(a) (2)" at bounding box center [630, 374] width 305 height 27
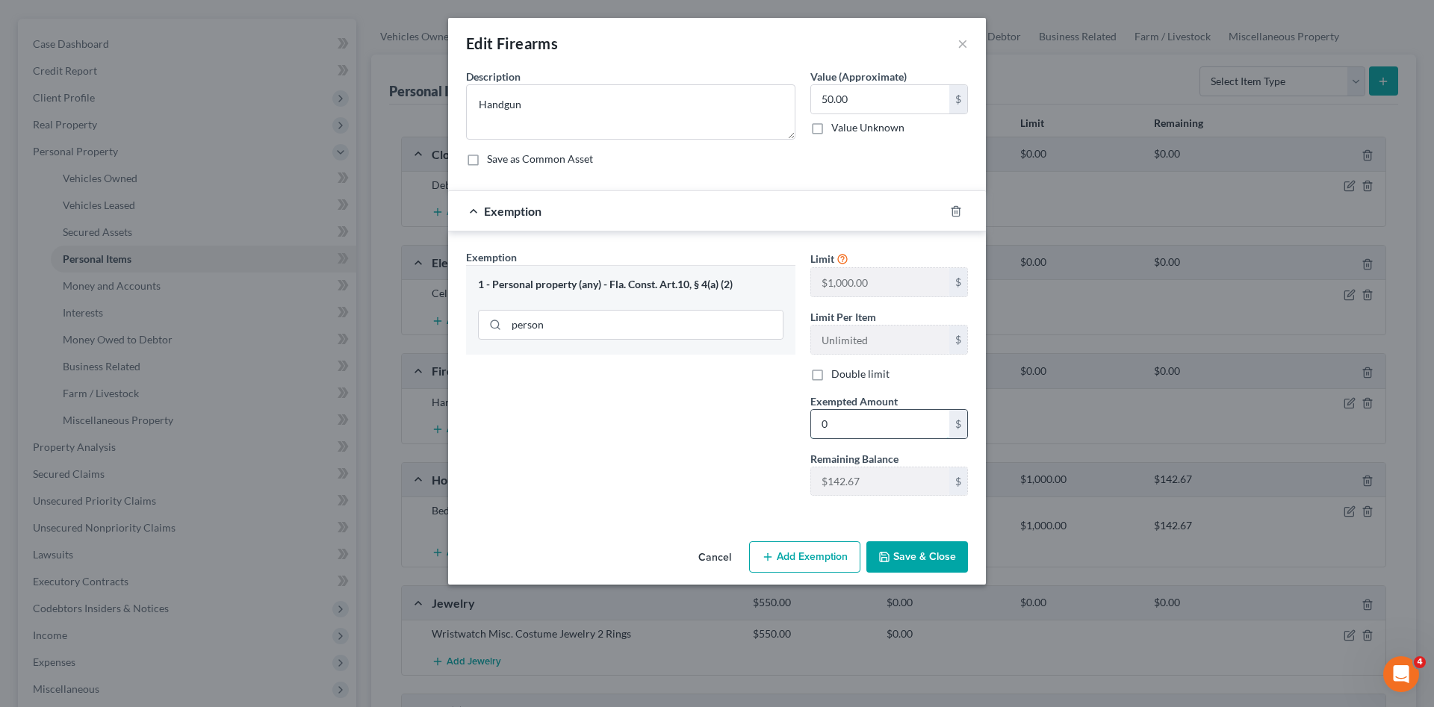
click at [869, 427] on input "0" at bounding box center [880, 424] width 138 height 28
type input "50.00"
click at [912, 548] on button "Save & Close" at bounding box center [917, 556] width 102 height 31
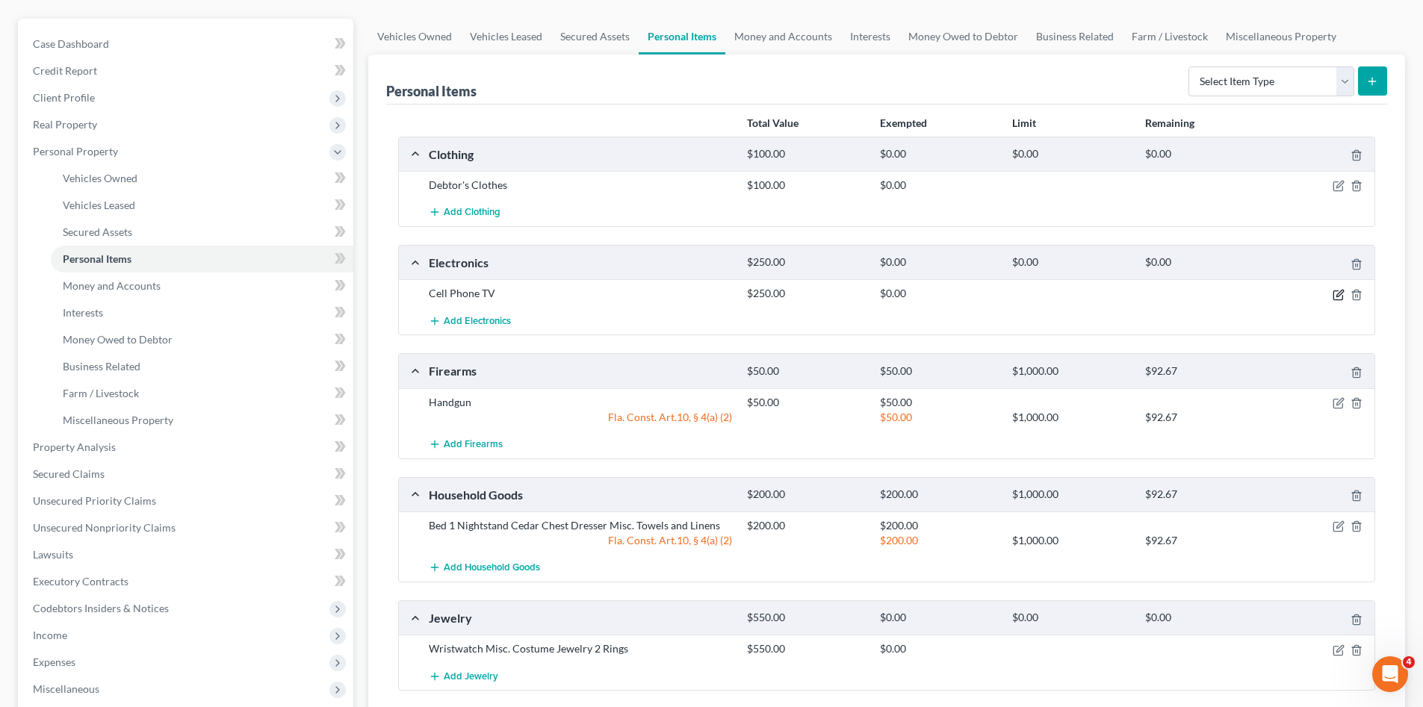
click at [1339, 294] on icon "button" at bounding box center [1338, 295] width 12 height 12
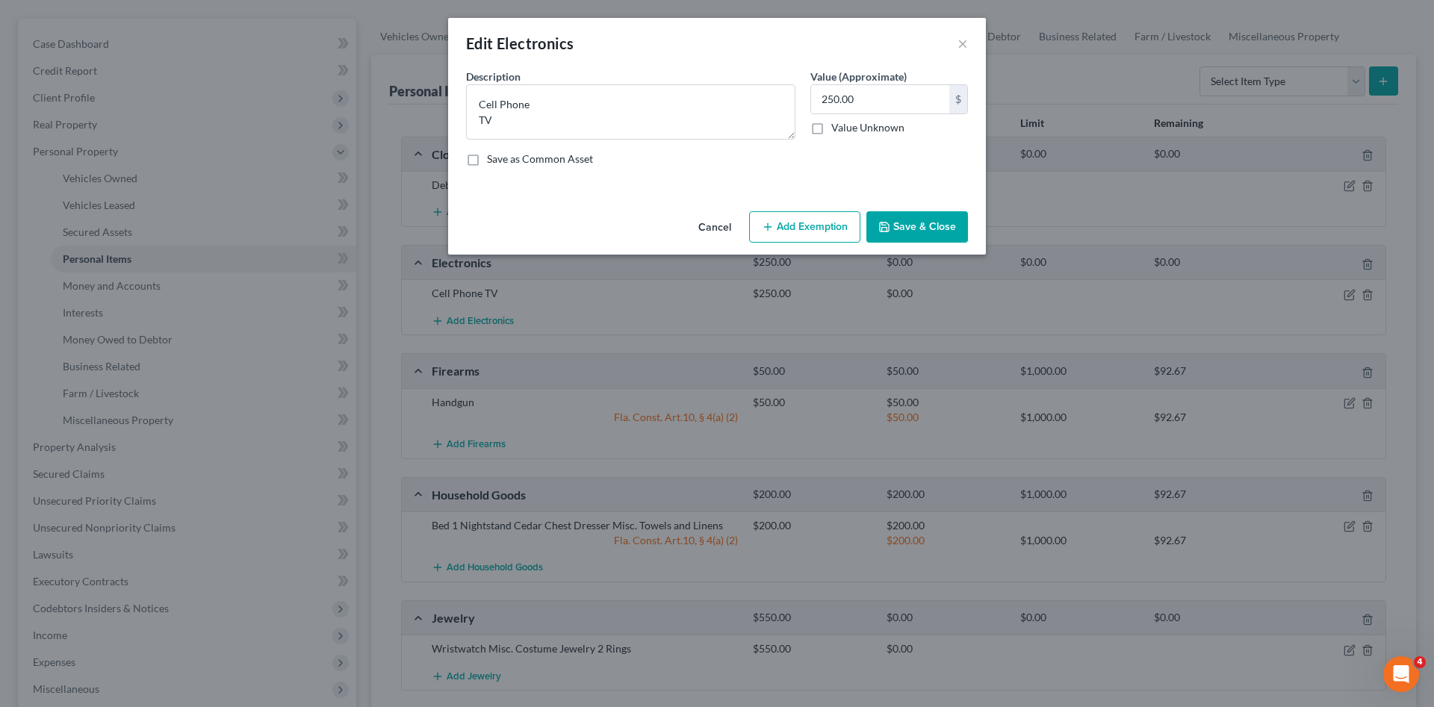
click at [839, 231] on button "Add Exemption" at bounding box center [804, 226] width 111 height 31
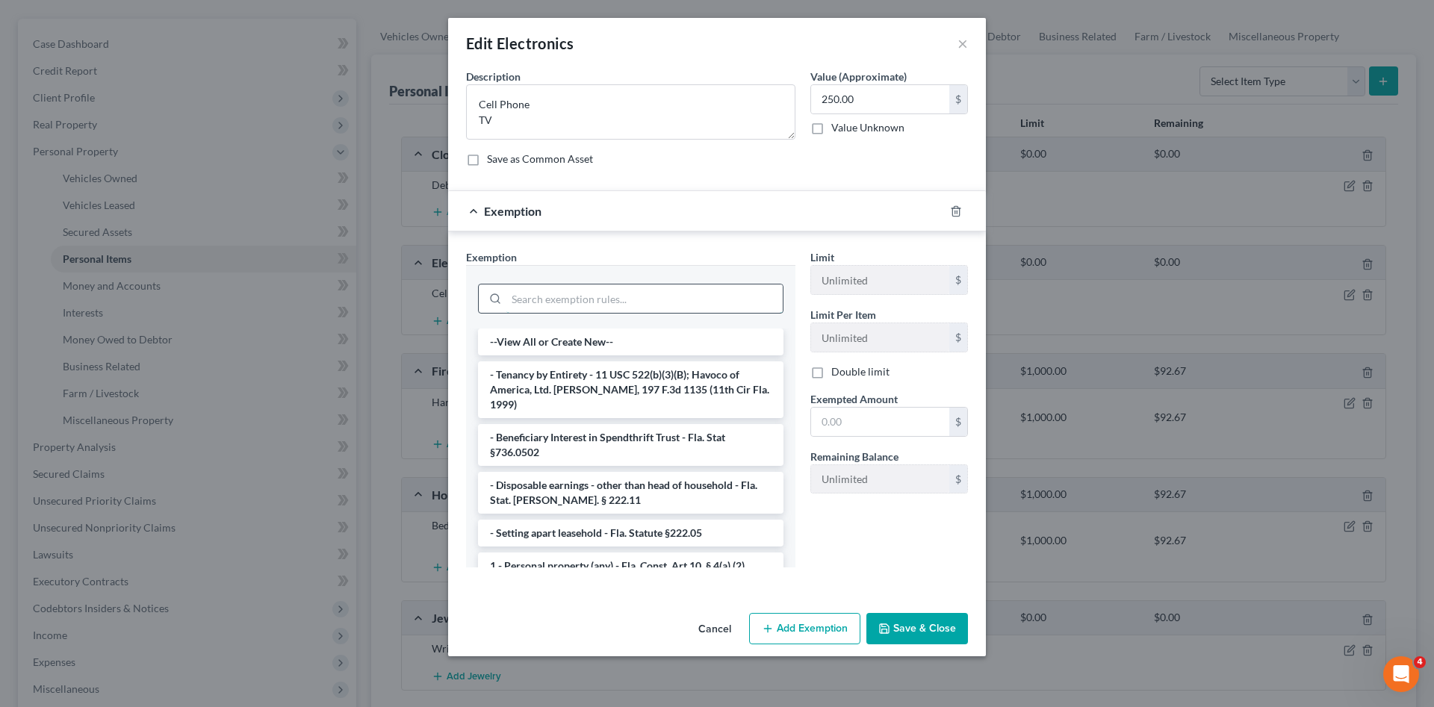
click at [708, 289] on input "search" at bounding box center [644, 299] width 276 height 28
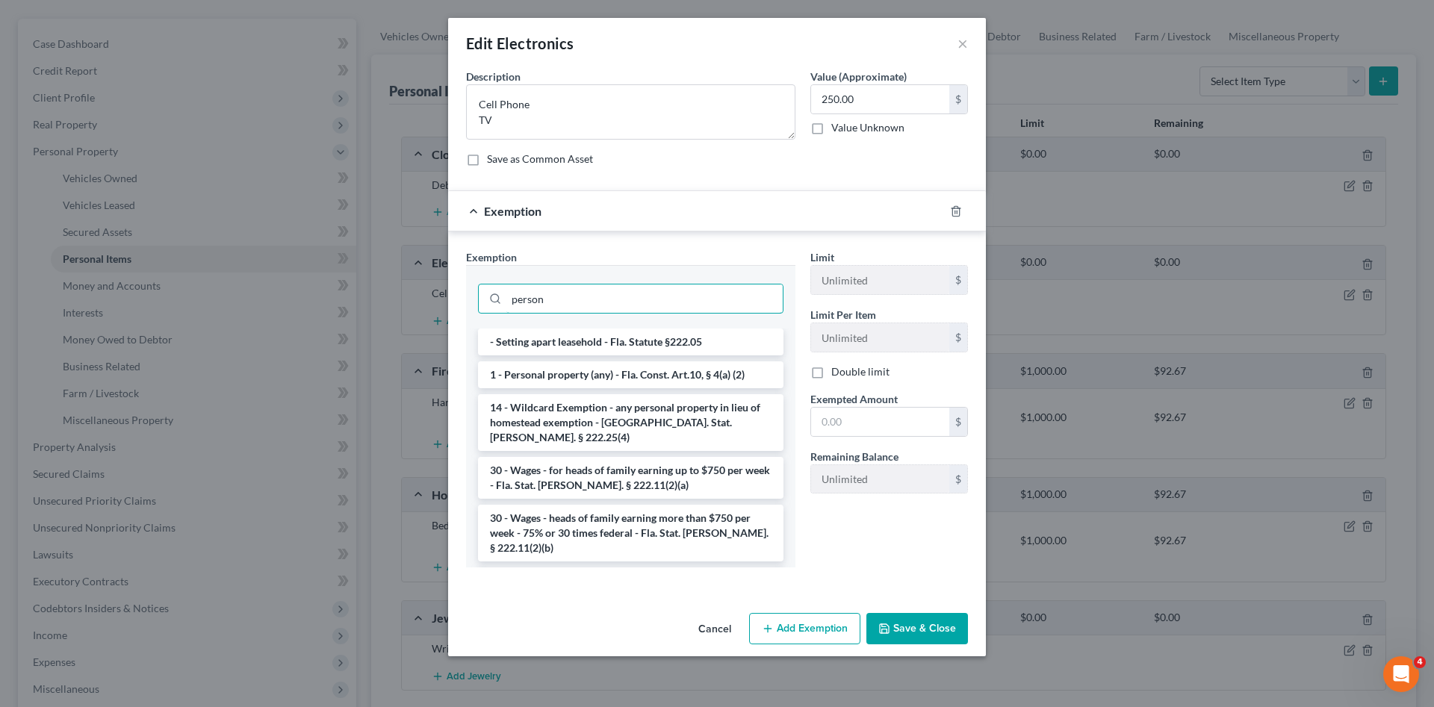
type input "person"
click at [712, 376] on li "1 - Personal property (any) - Fla. Const. Art.10, § 4(a) (2)" at bounding box center [630, 374] width 305 height 27
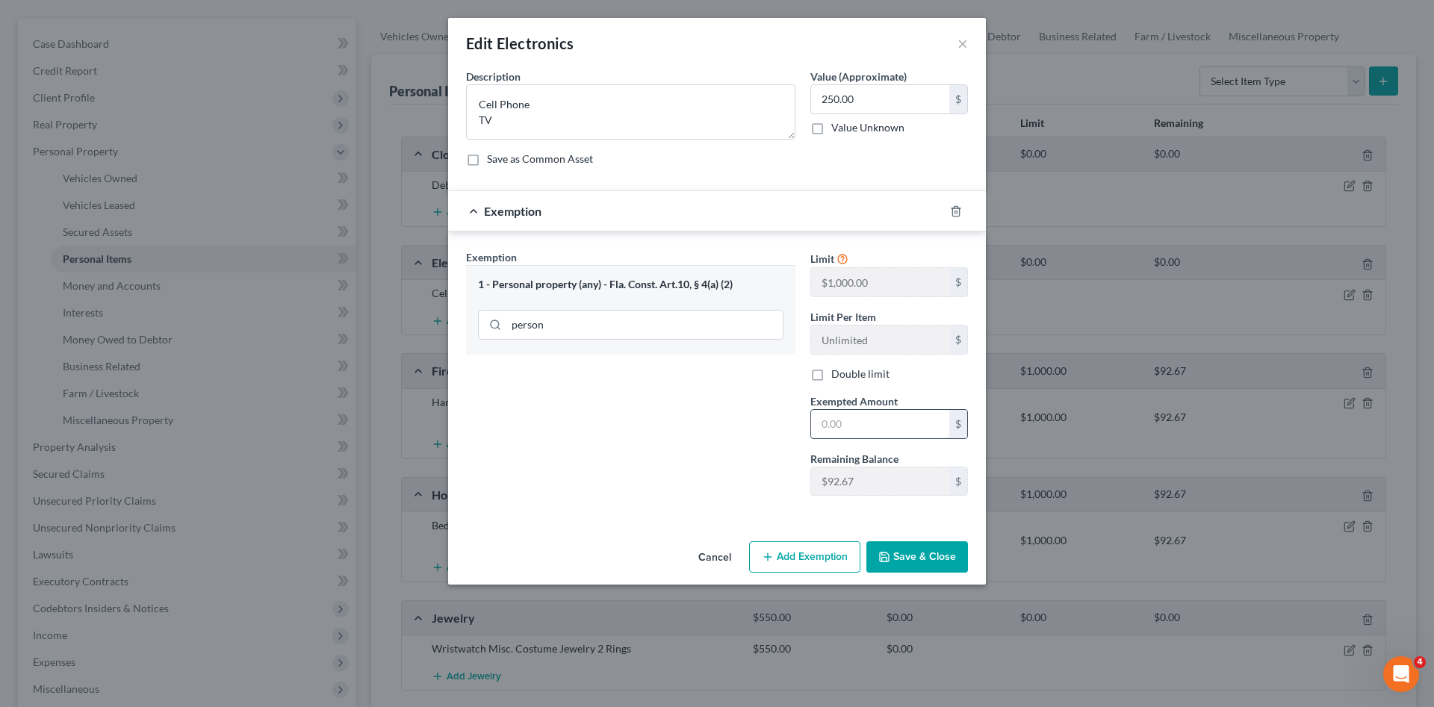
click at [859, 425] on input "text" at bounding box center [880, 424] width 138 height 28
type input "92.67"
click at [900, 554] on button "Save & Close" at bounding box center [917, 556] width 102 height 31
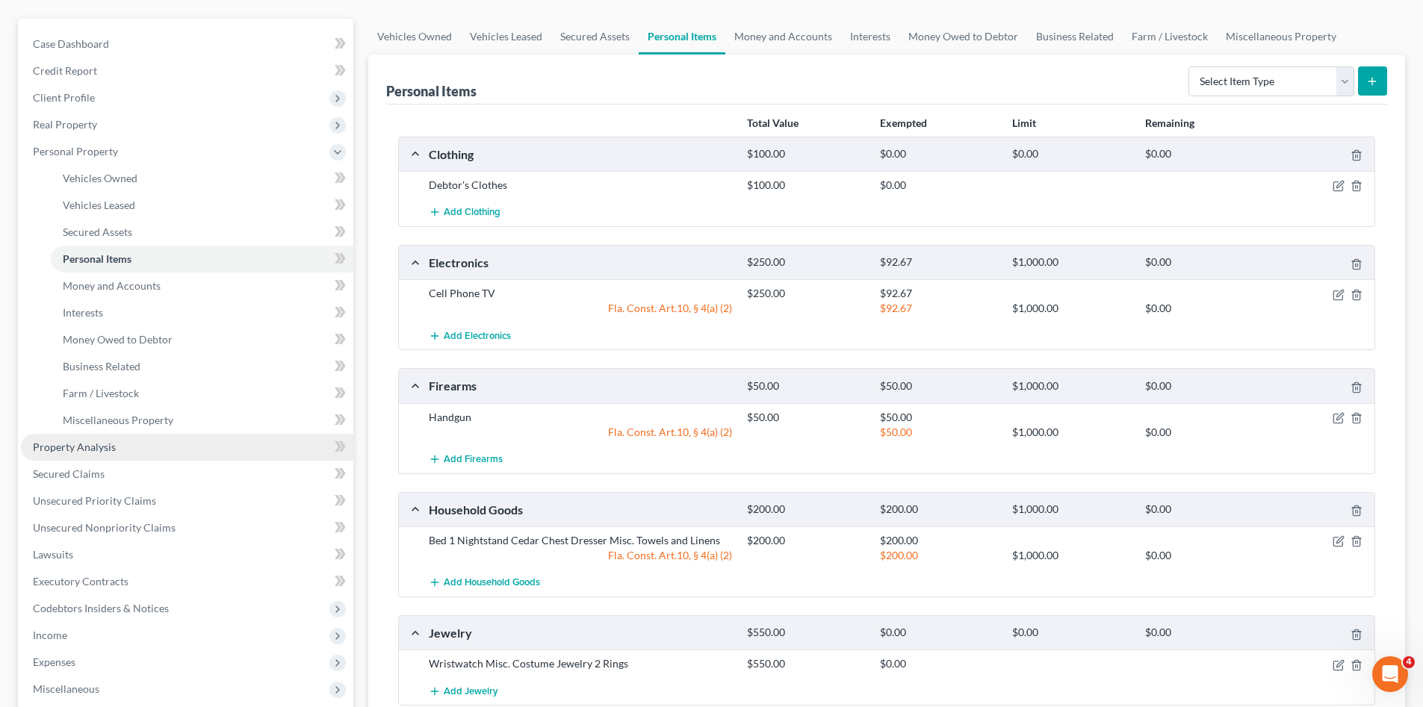
click at [76, 443] on span "Property Analysis" at bounding box center [74, 447] width 83 height 13
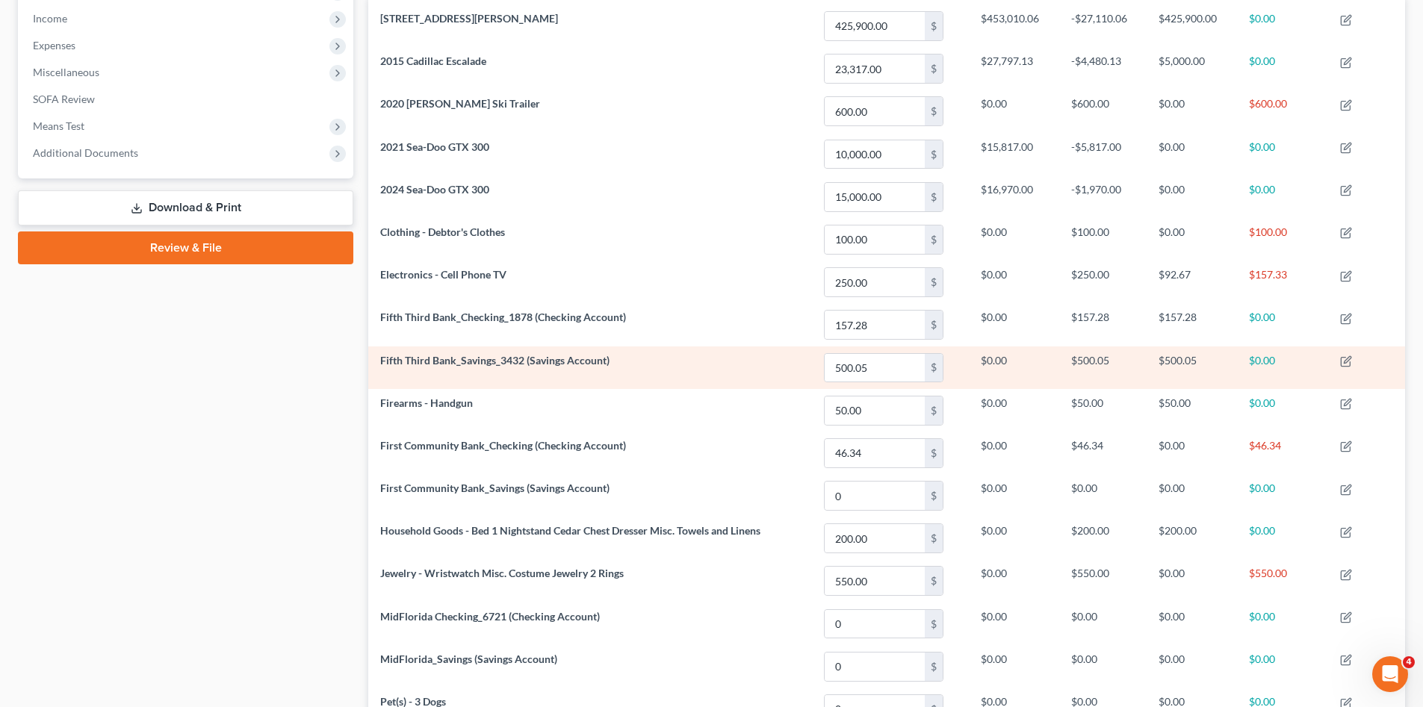
scroll to position [643, 0]
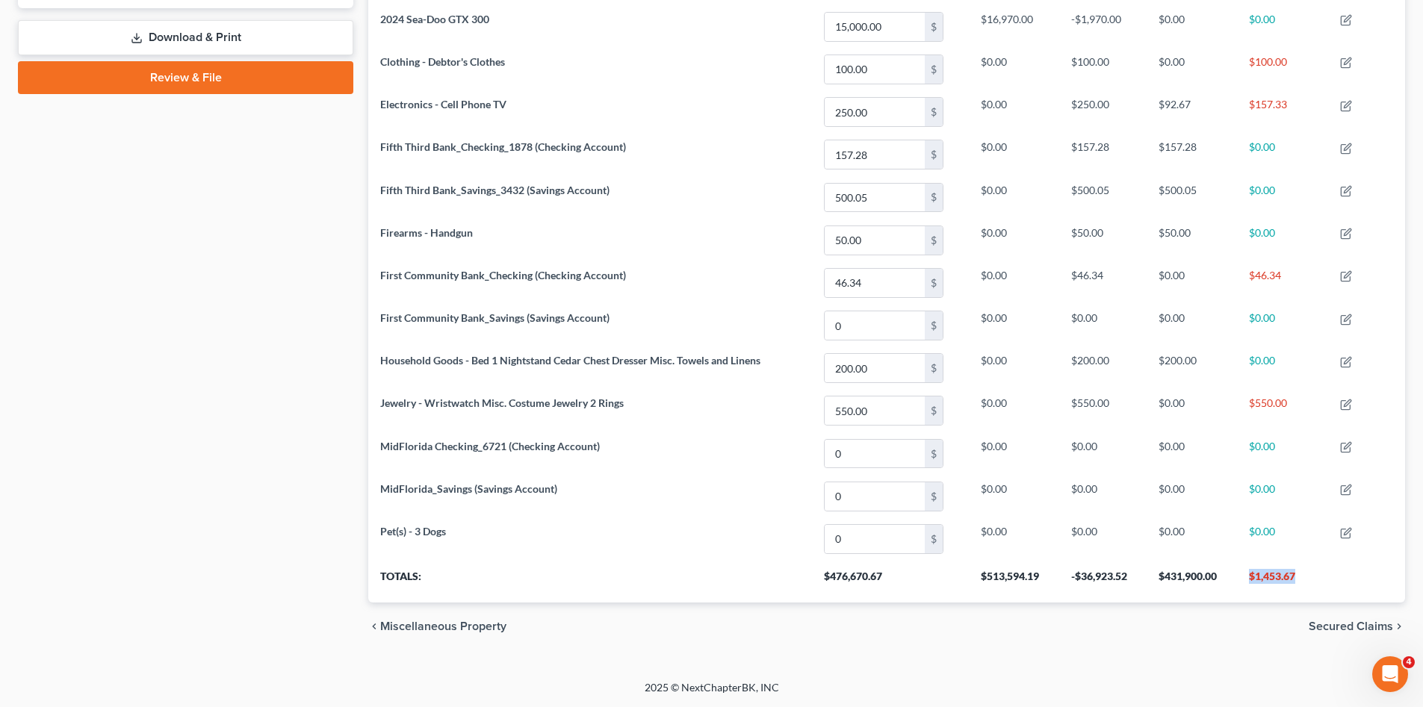
drag, startPoint x: 1301, startPoint y: 570, endPoint x: 1238, endPoint y: 571, distance: 62.7
click at [1238, 571] on th "$1,453.67" at bounding box center [1282, 582] width 91 height 42
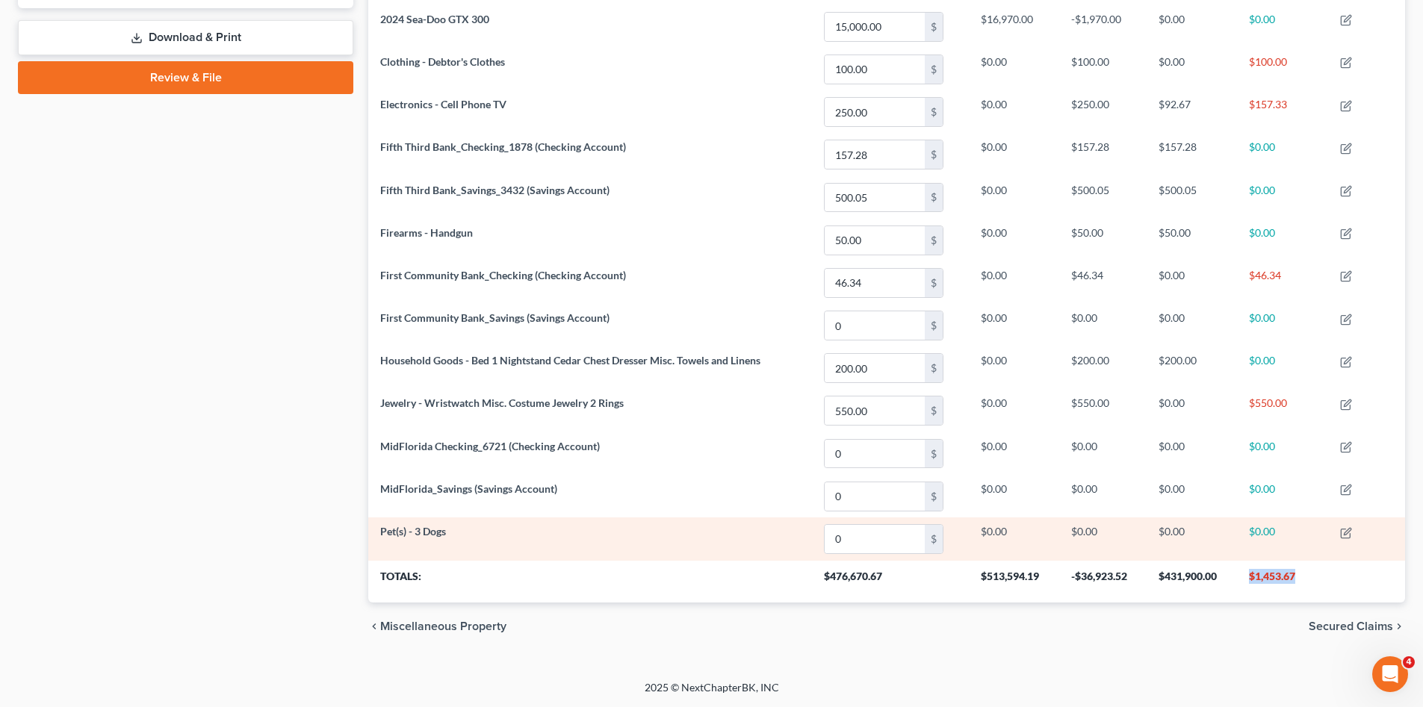
copy th "$1,453.67"
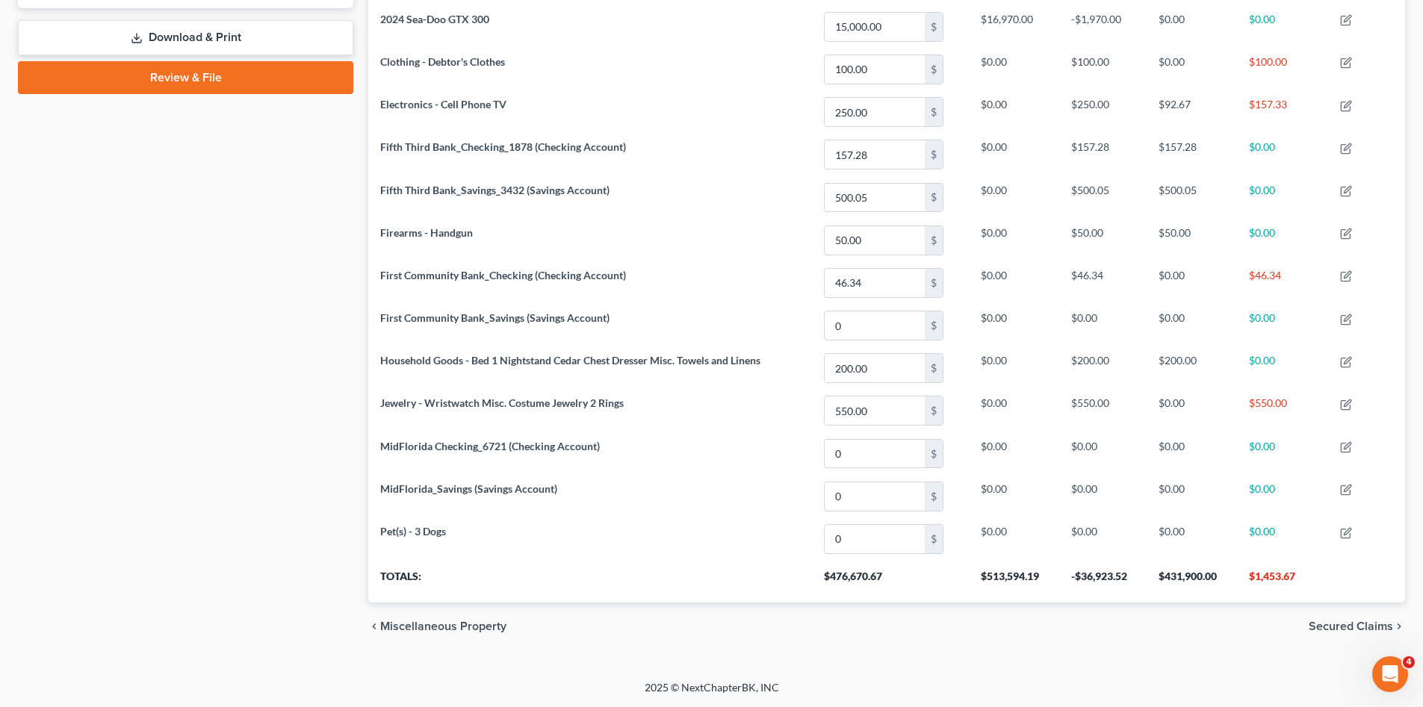
click at [305, 369] on div "Case Dashboard Payments Invoices Payments Payments Credit Report Client Profile" at bounding box center [185, 75] width 350 height 1150
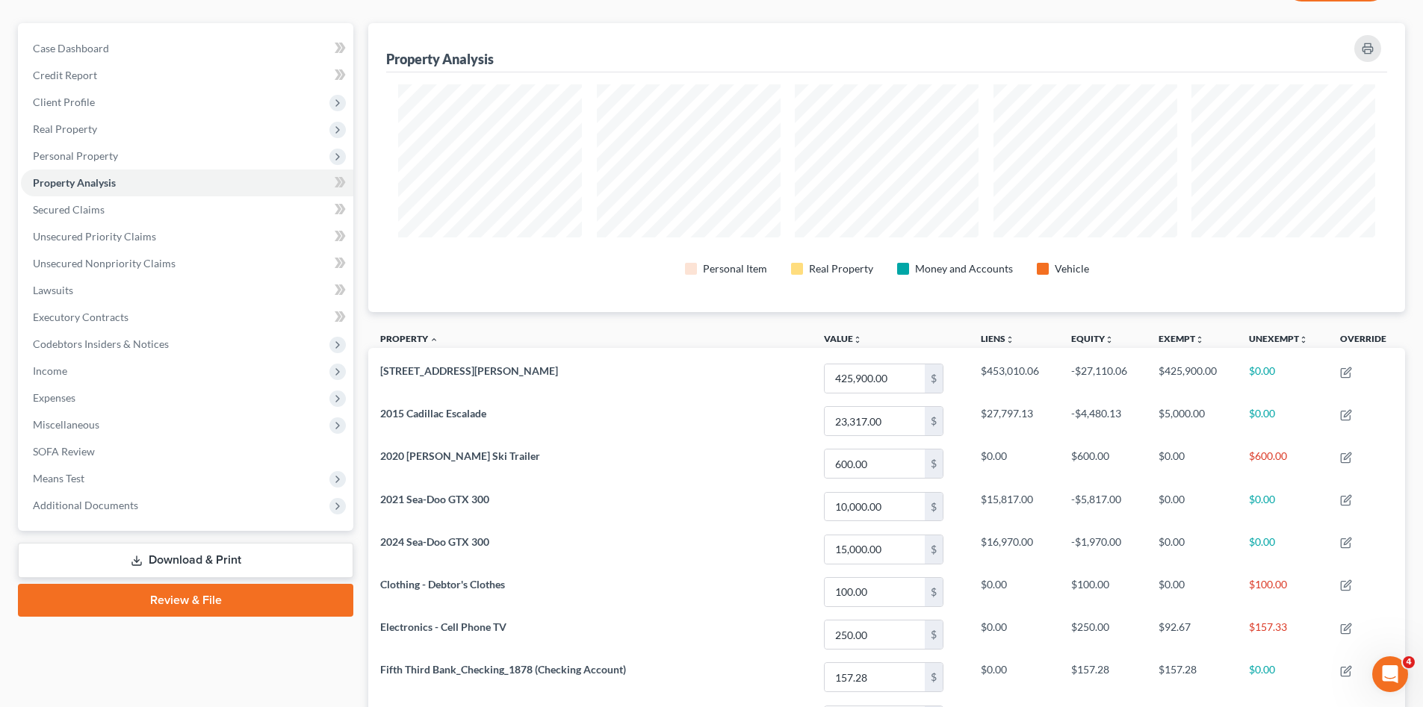
scroll to position [0, 0]
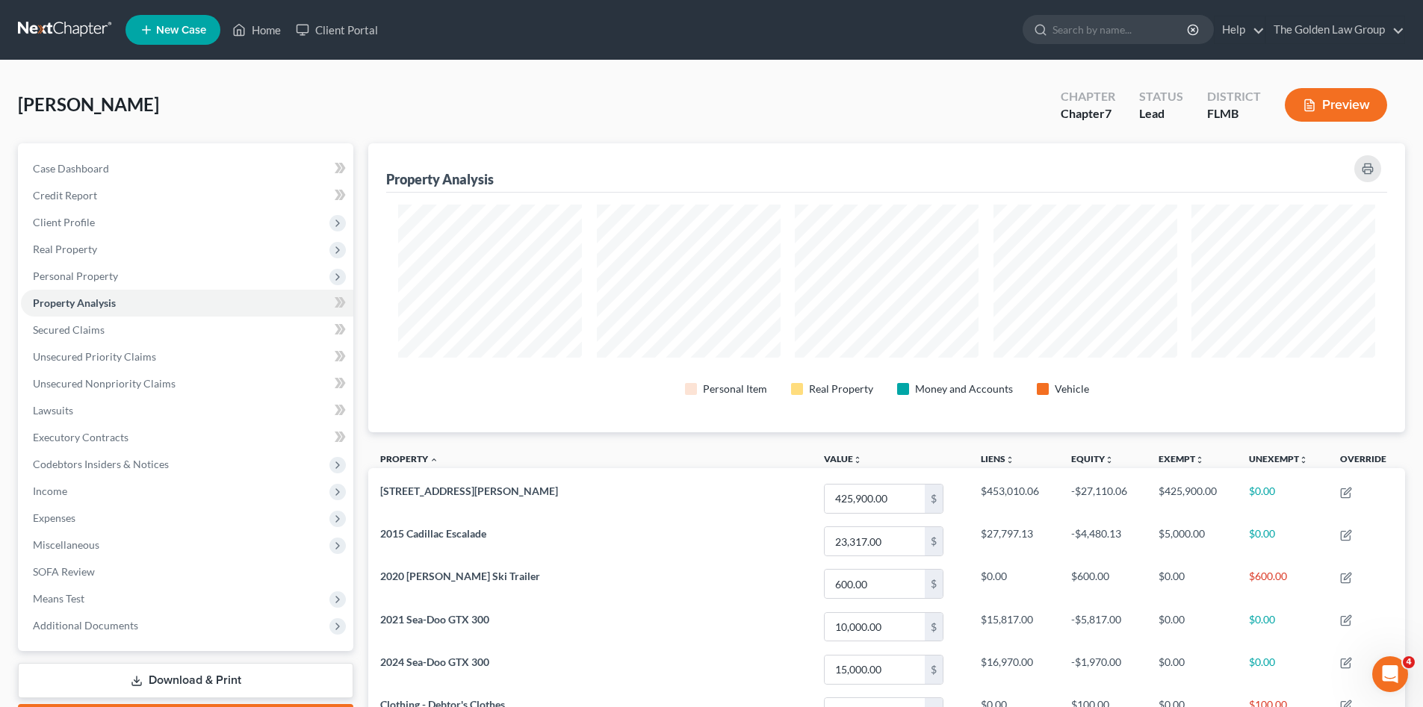
click at [67, 28] on link at bounding box center [66, 29] width 96 height 27
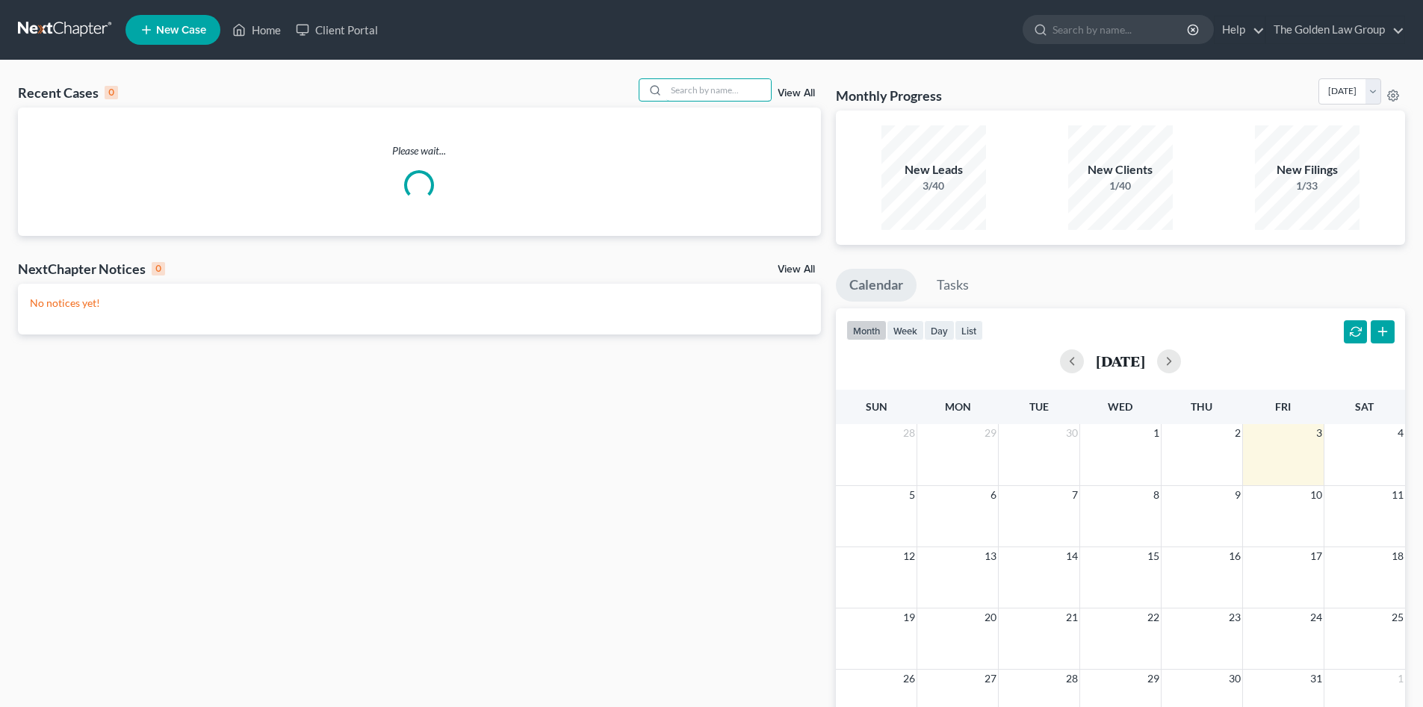
click at [715, 93] on input "search" at bounding box center [718, 90] width 105 height 22
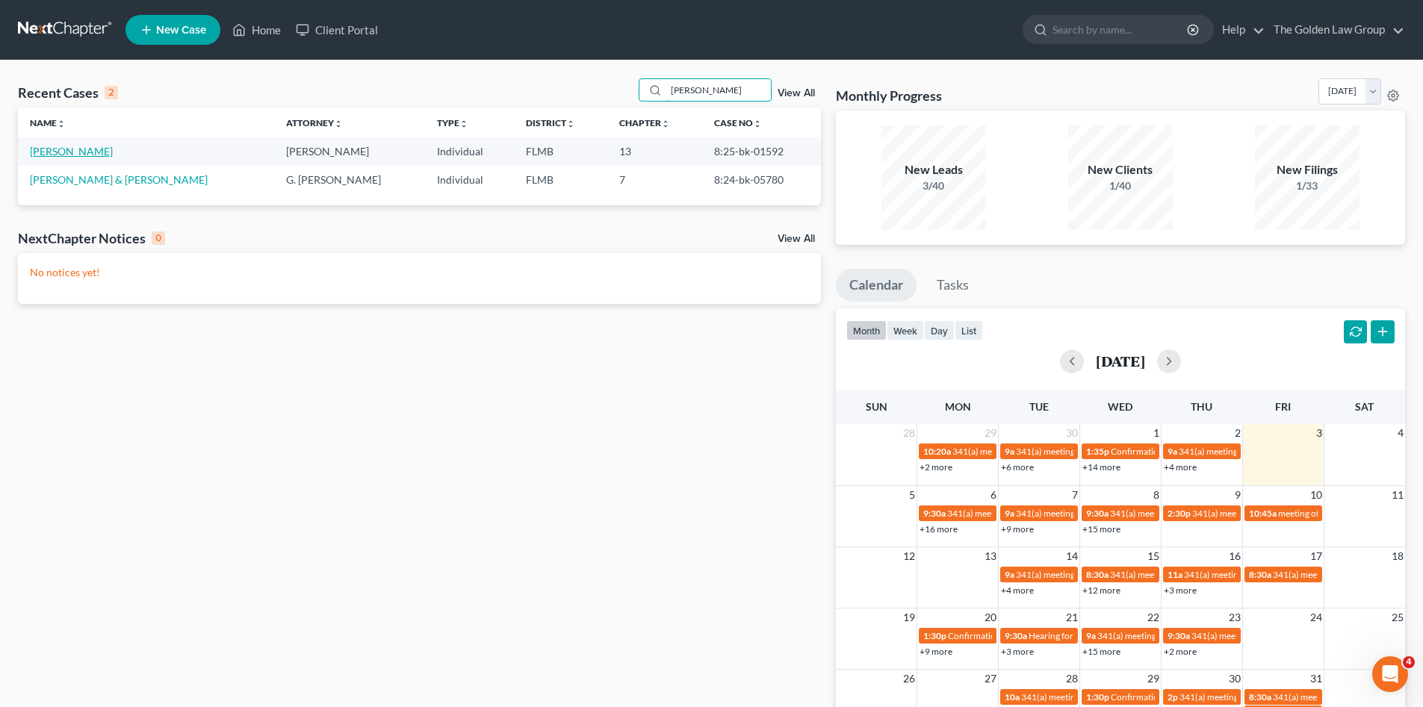
type input "cassidy"
click at [72, 153] on link "Johnson, Cassidy" at bounding box center [71, 151] width 83 height 13
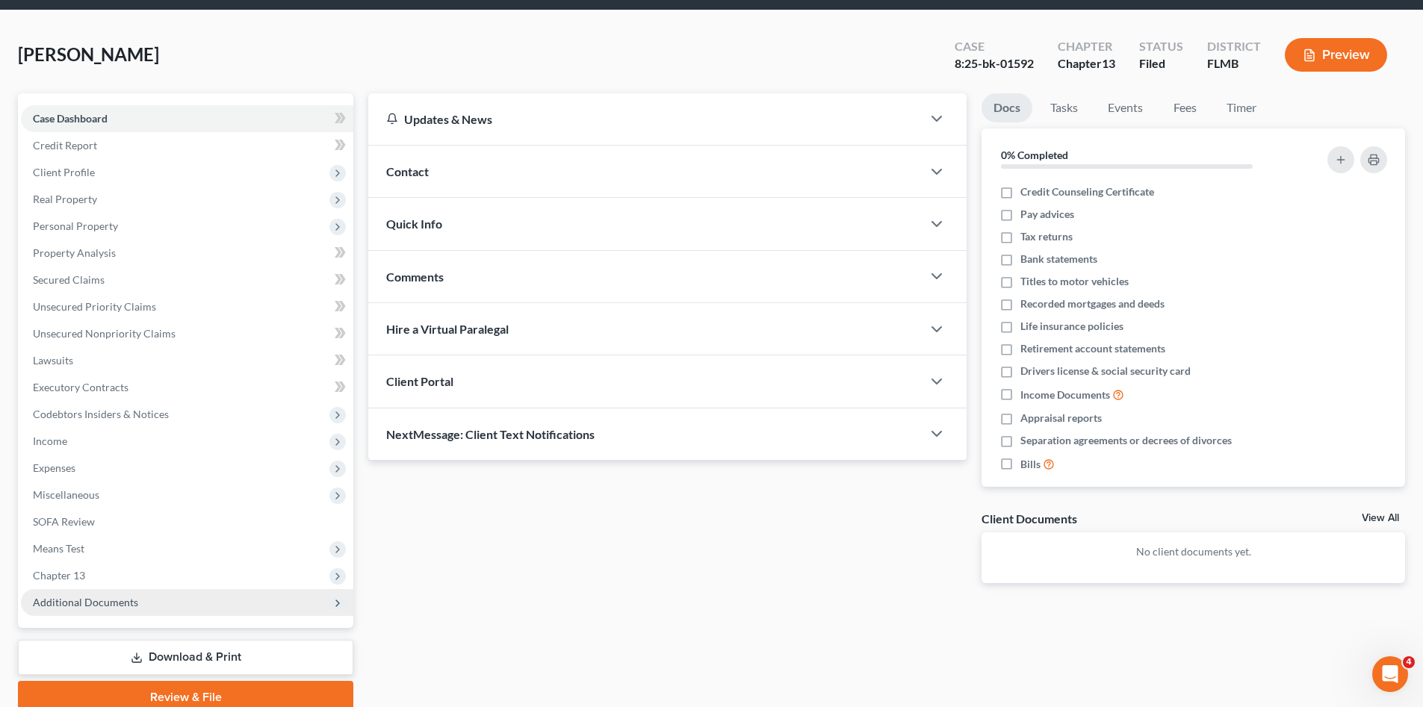
click at [128, 603] on span "Additional Documents" at bounding box center [85, 602] width 105 height 13
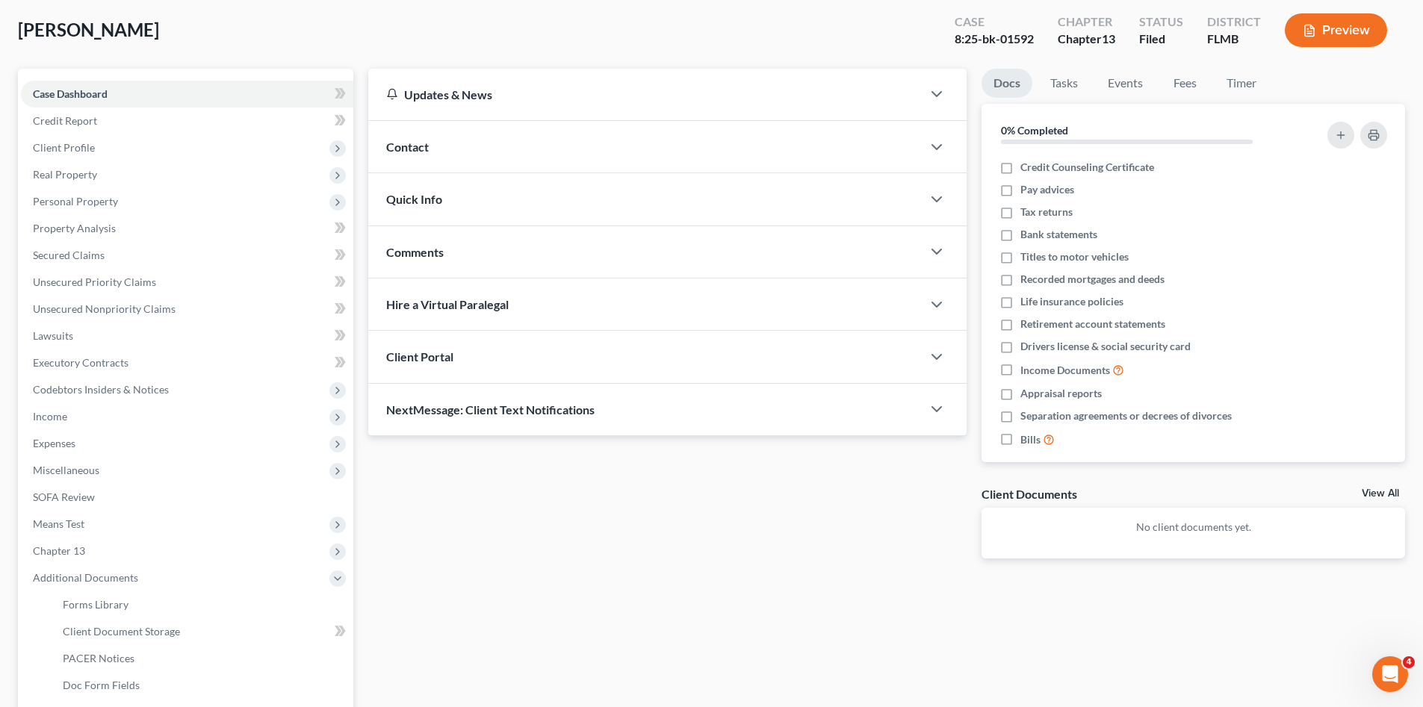
scroll to position [224, 0]
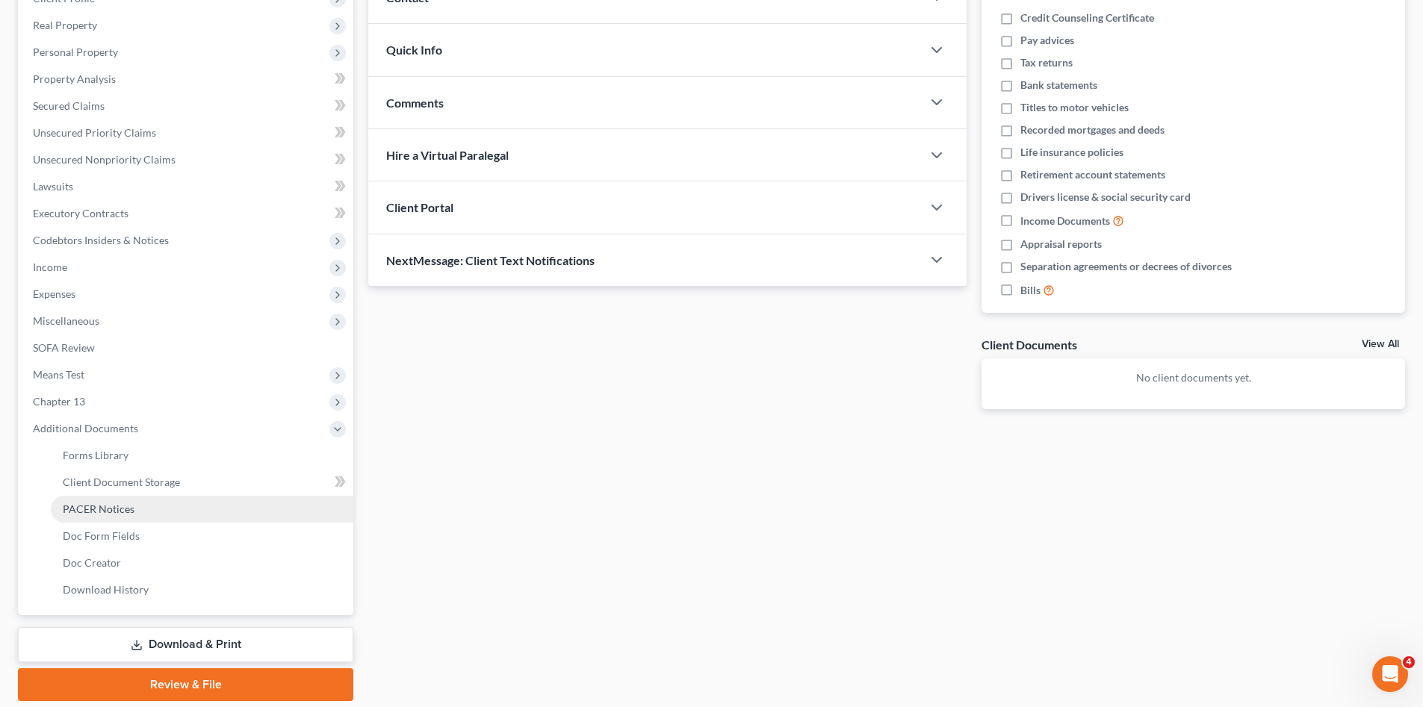
click at [123, 505] on span "PACER Notices" at bounding box center [99, 509] width 72 height 13
